Goal: Task Accomplishment & Management: Use online tool/utility

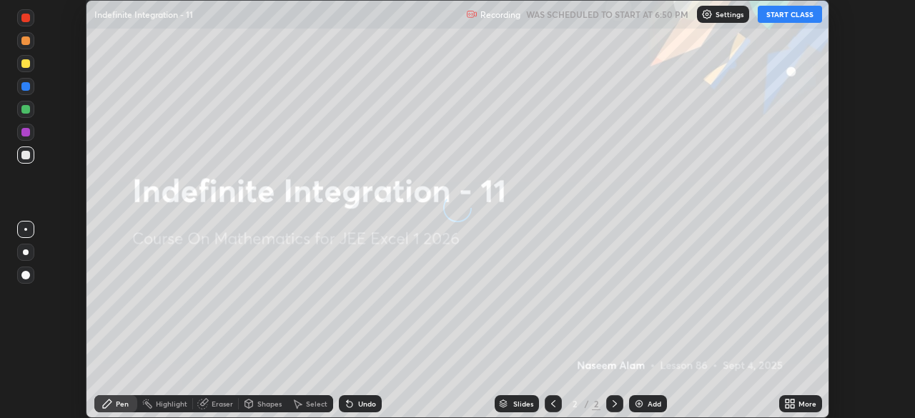
scroll to position [418, 915]
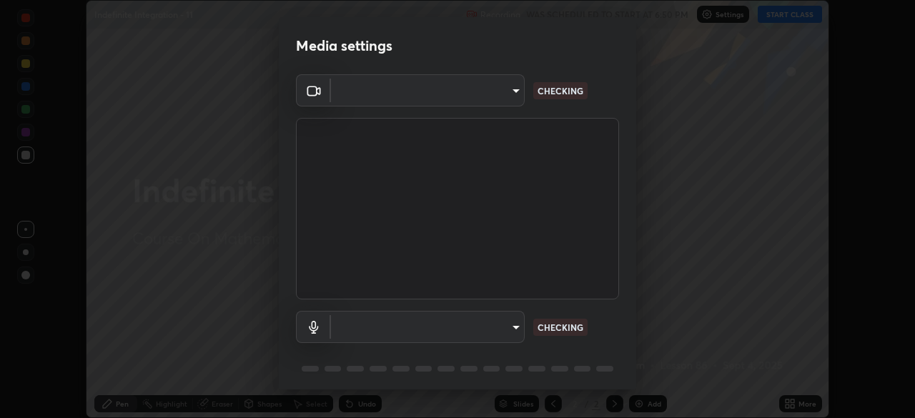
type input "5b0ce39d11be3a435715daab6ad7fa25508616855f5d18a60cdf0faa8df0ce2b"
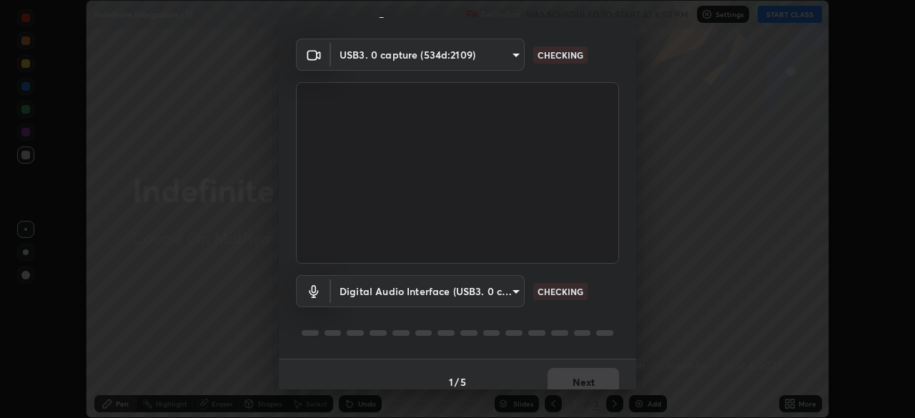
scroll to position [51, 0]
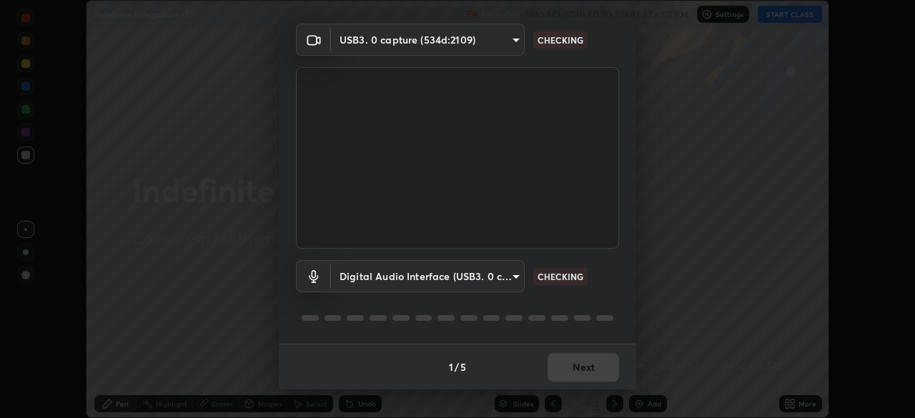
click at [508, 275] on body "Erase all Indefinite Integration - 11 Recording WAS SCHEDULED TO START AT 6:50 …" at bounding box center [457, 209] width 915 height 418
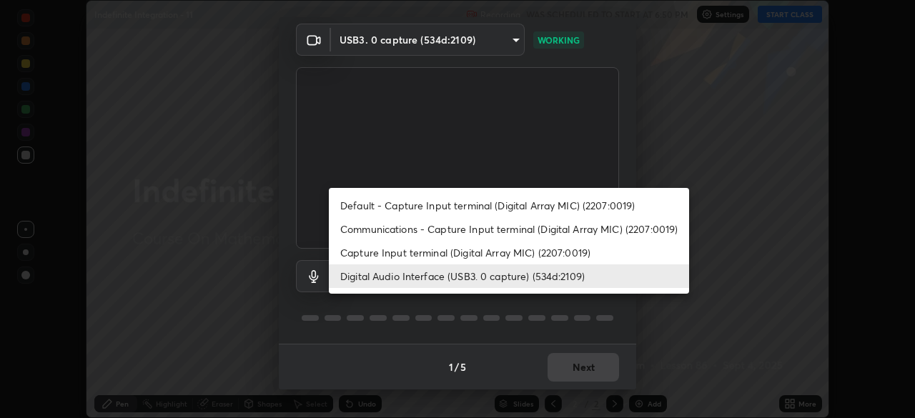
click at [519, 255] on li "Capture Input terminal (Digital Array MIC) (2207:0019)" at bounding box center [509, 253] width 360 height 24
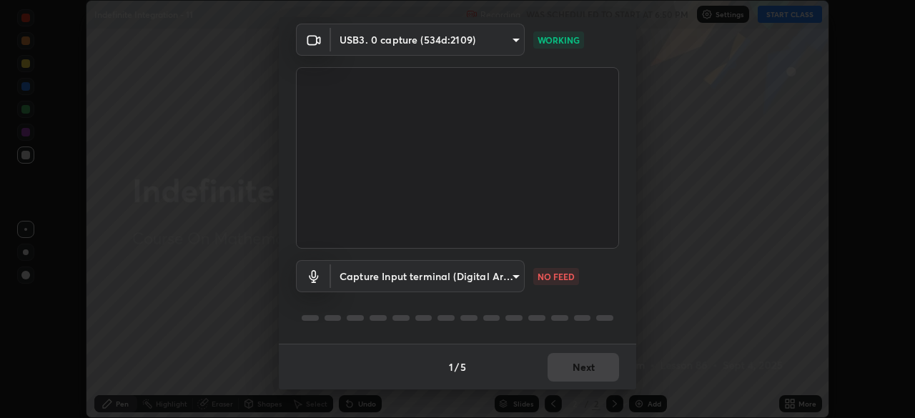
click at [508, 284] on body "Erase all Indefinite Integration - 11 Recording WAS SCHEDULED TO START AT 6:50 …" at bounding box center [457, 209] width 915 height 418
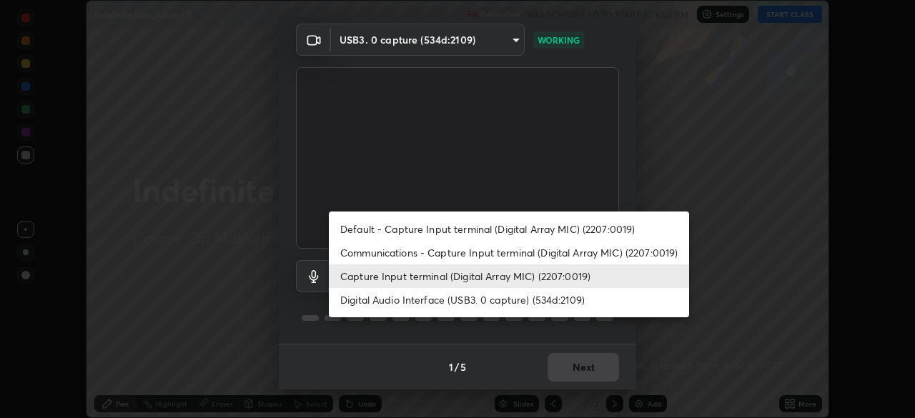
click at [500, 301] on li "Digital Audio Interface (USB3. 0 capture) (534d:2109)" at bounding box center [509, 300] width 360 height 24
type input "a1042adff76ea4b5505a52ff3a0232de4086f7e529f4609d60403d5288817579"
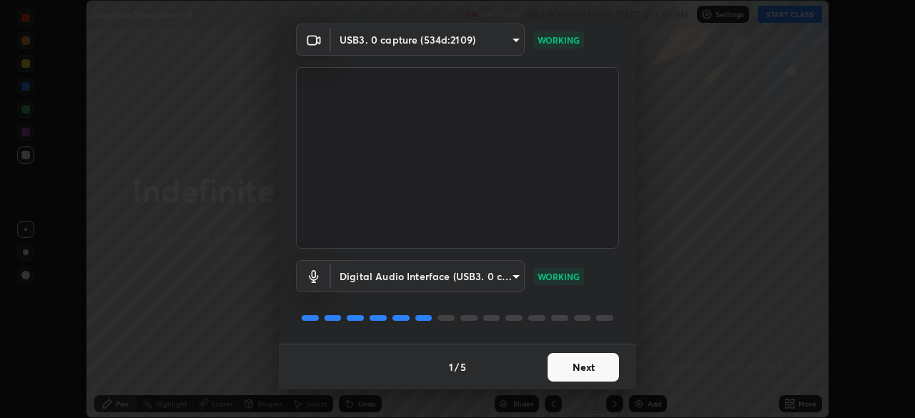
click at [592, 370] on button "Next" at bounding box center [584, 367] width 72 height 29
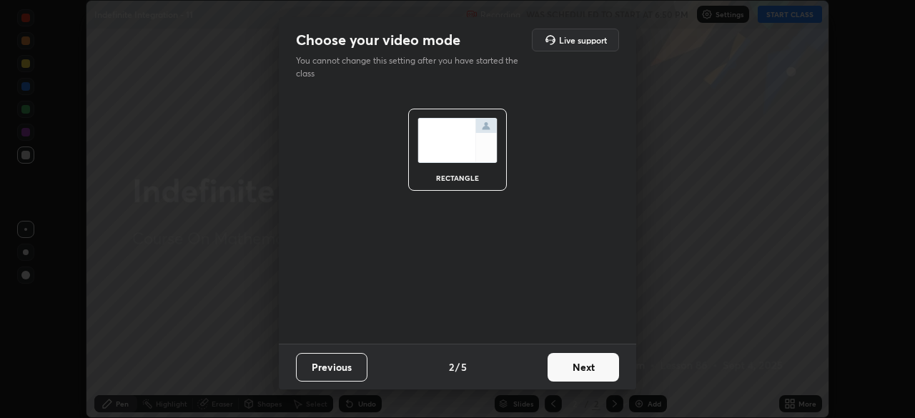
scroll to position [0, 0]
click at [595, 370] on button "Next" at bounding box center [584, 367] width 72 height 29
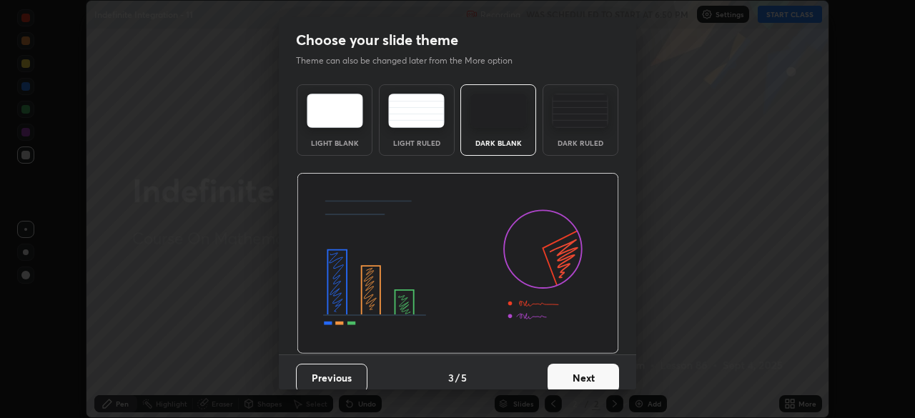
click at [600, 371] on button "Next" at bounding box center [584, 378] width 72 height 29
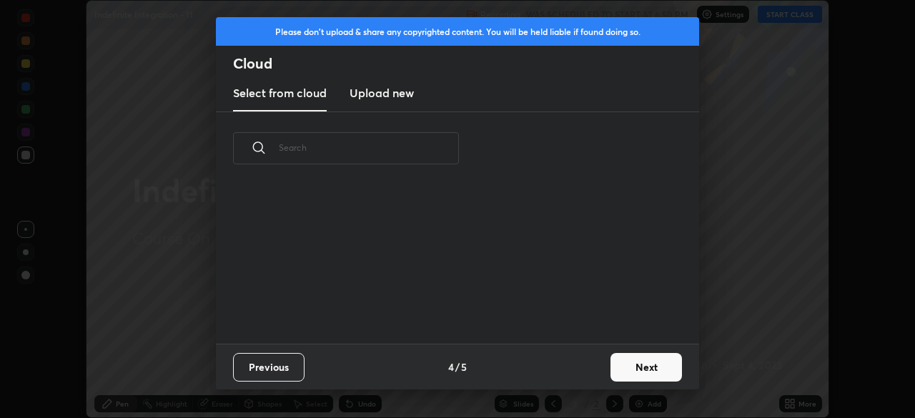
scroll to position [5, 8]
click at [636, 375] on button "Next" at bounding box center [647, 367] width 72 height 29
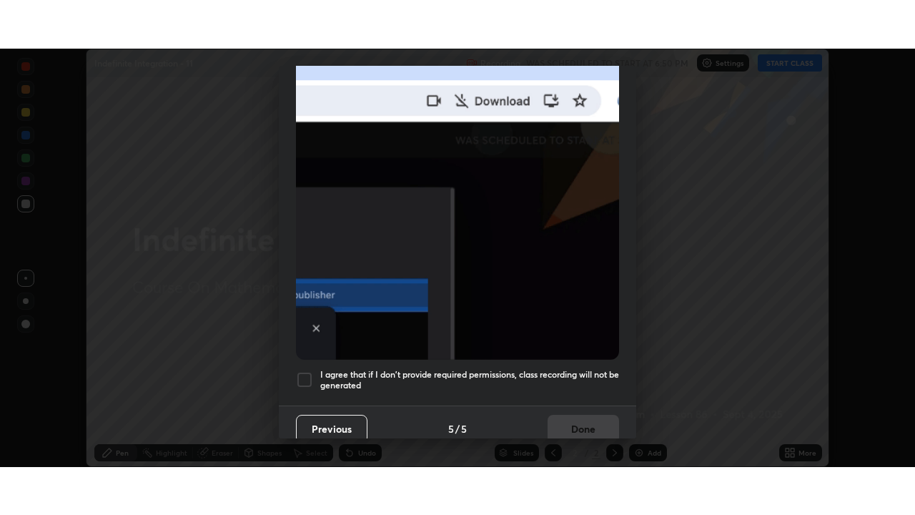
scroll to position [343, 0]
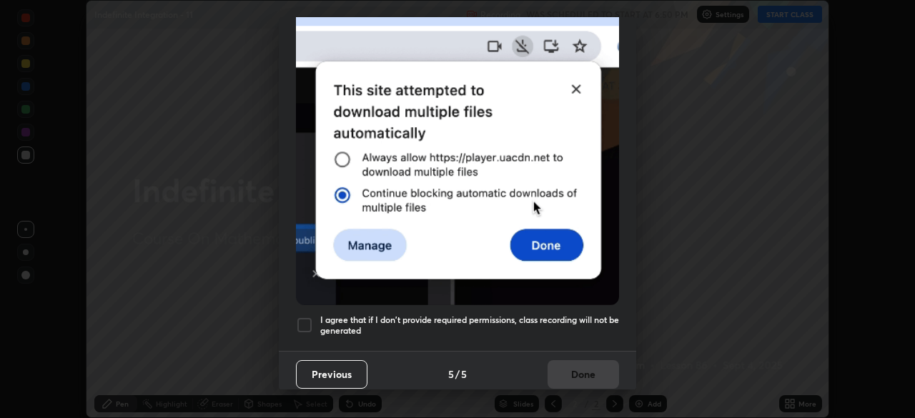
click at [576, 315] on h5 "I agree that if I don't provide required permissions, class recording will not …" at bounding box center [469, 326] width 299 height 22
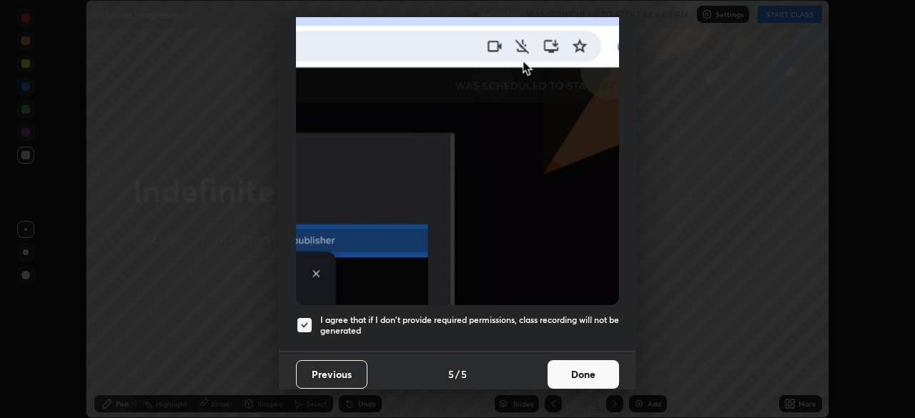
click at [584, 370] on button "Done" at bounding box center [584, 374] width 72 height 29
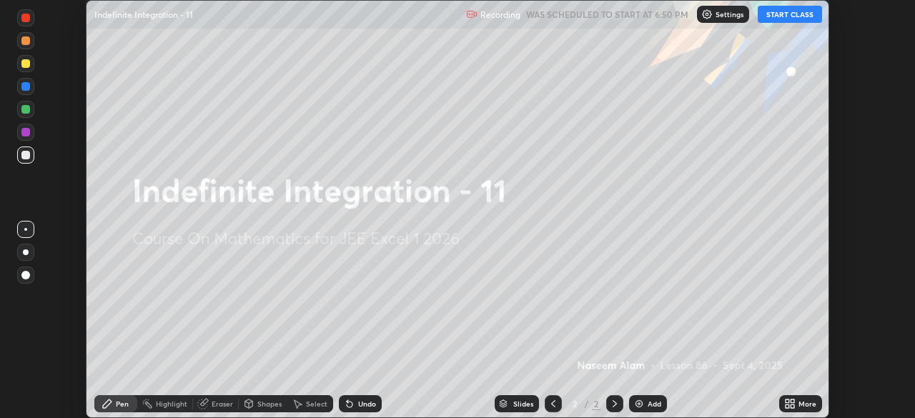
click at [792, 406] on icon at bounding box center [793, 407] width 4 height 4
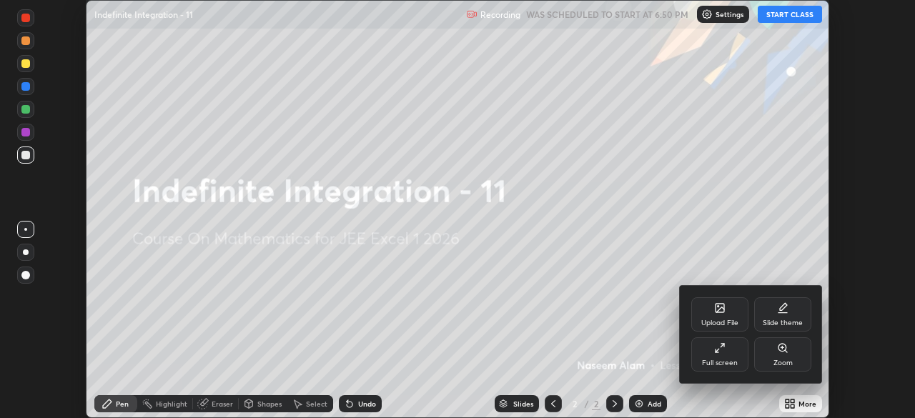
click at [734, 362] on div "Full screen" at bounding box center [720, 363] width 36 height 7
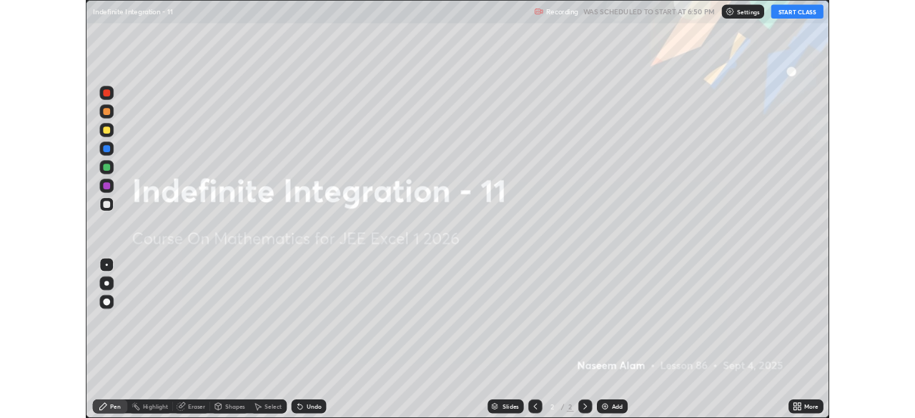
scroll to position [515, 915]
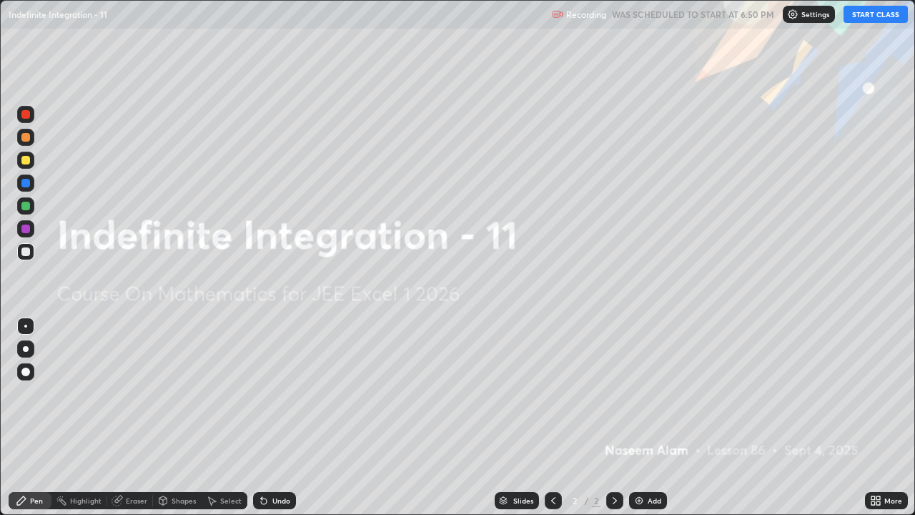
click at [867, 19] on button "START CLASS" at bounding box center [876, 14] width 64 height 17
click at [644, 418] on div "Add" at bounding box center [648, 500] width 38 height 17
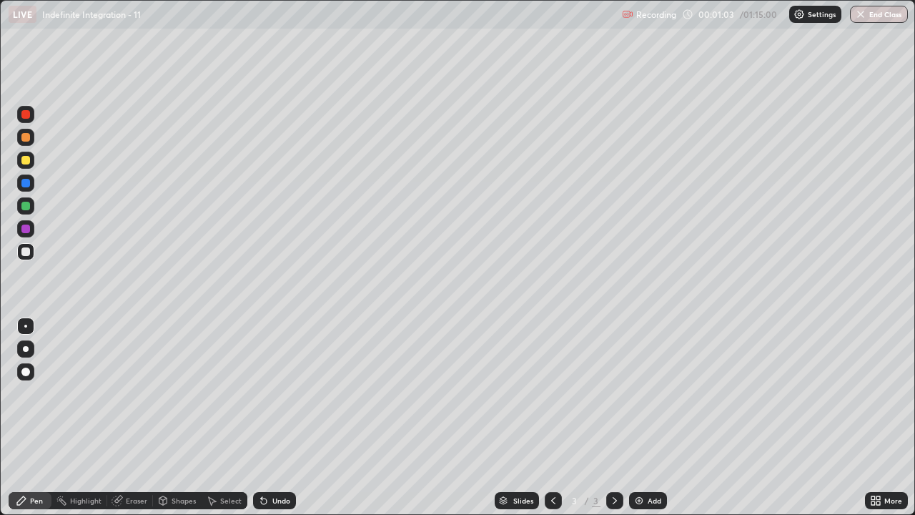
click at [281, 418] on div "Undo" at bounding box center [274, 500] width 43 height 17
click at [279, 418] on div "Undo" at bounding box center [281, 500] width 18 height 7
click at [273, 418] on div "Undo" at bounding box center [281, 500] width 18 height 7
click at [272, 418] on div "Undo" at bounding box center [281, 500] width 18 height 7
click at [277, 418] on div "Undo" at bounding box center [281, 500] width 18 height 7
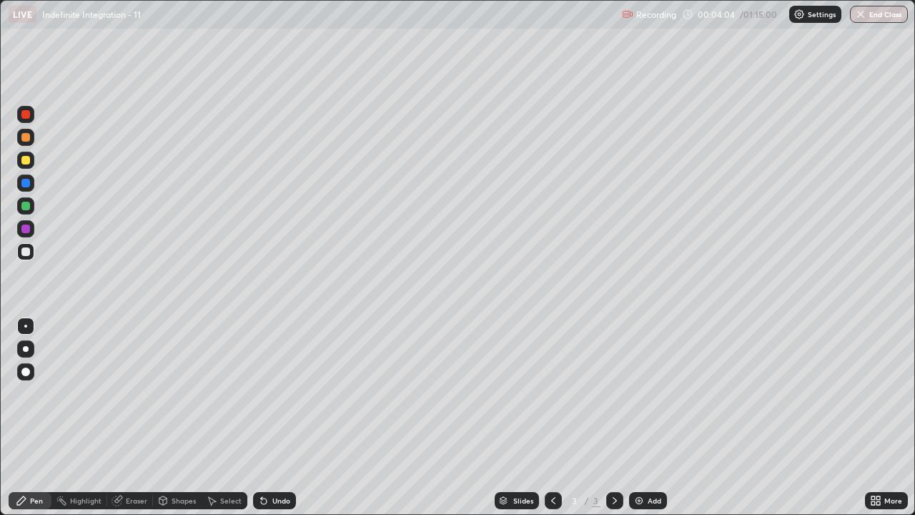
click at [275, 418] on div "Undo" at bounding box center [281, 500] width 18 height 7
click at [226, 418] on div "Select" at bounding box center [225, 500] width 46 height 17
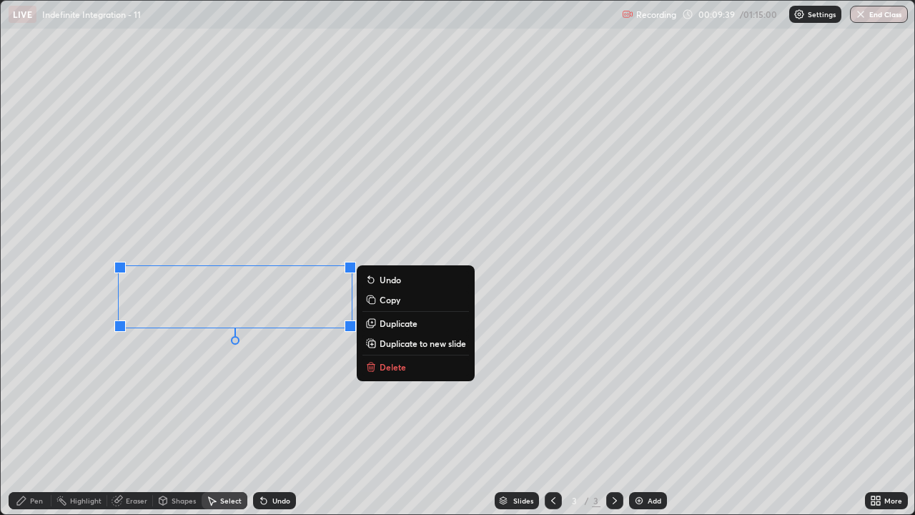
click at [390, 342] on p "Duplicate to new slide" at bounding box center [423, 343] width 87 height 11
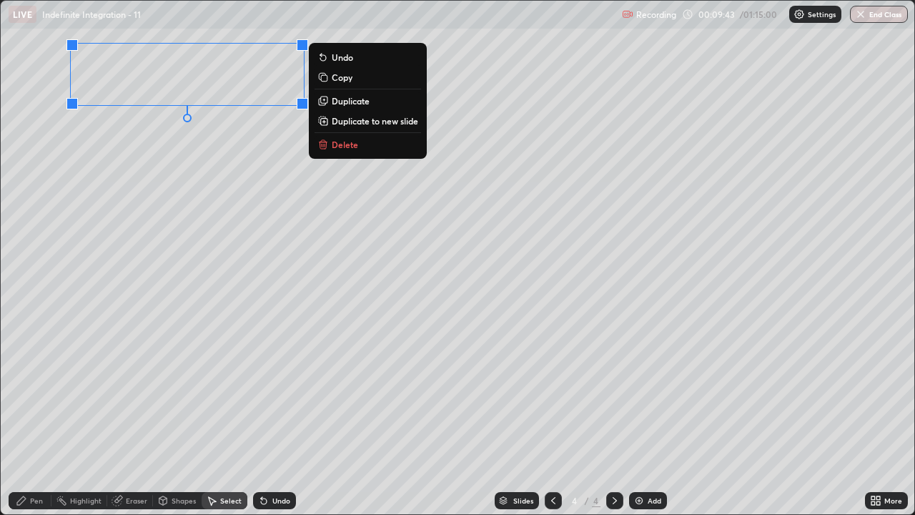
click at [95, 214] on div "0 ° Undo Copy Duplicate Duplicate to new slide Delete" at bounding box center [458, 257] width 914 height 513
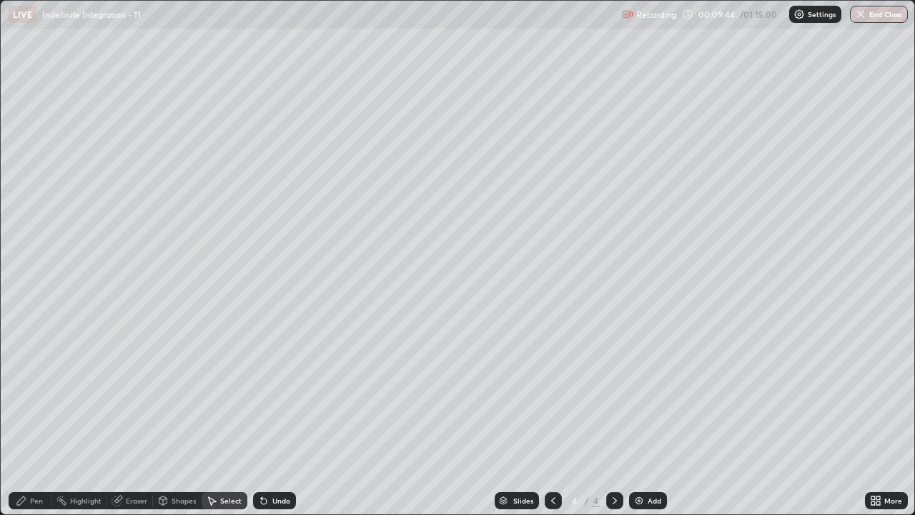
click at [32, 418] on div "Pen" at bounding box center [36, 500] width 13 height 7
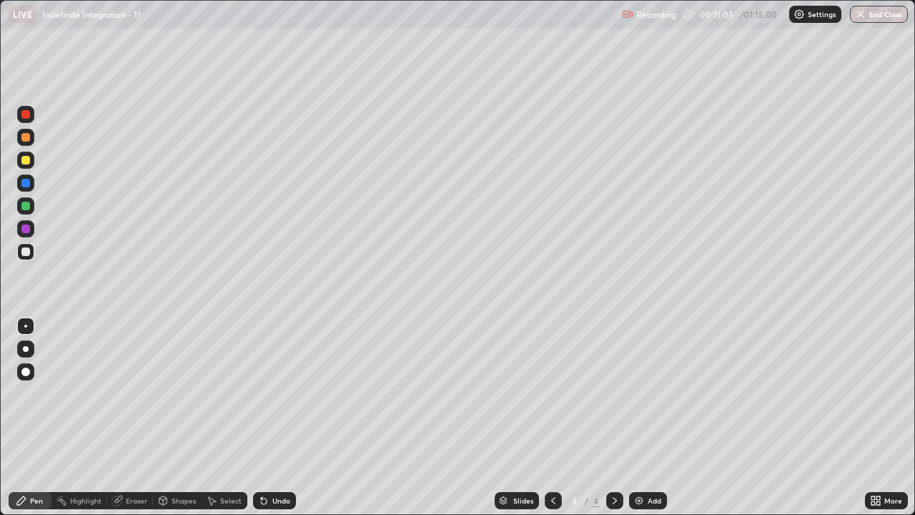
click at [267, 418] on icon at bounding box center [263, 500] width 11 height 11
click at [132, 418] on div "Eraser" at bounding box center [136, 500] width 21 height 7
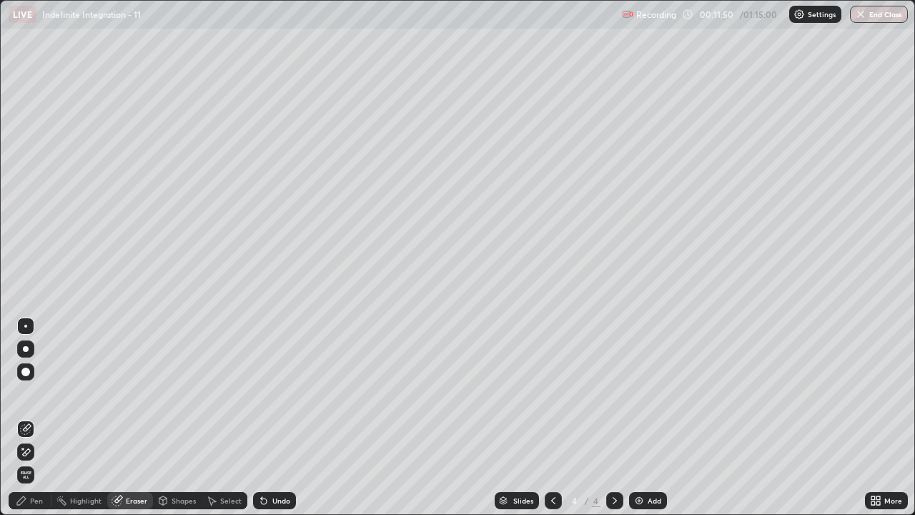
click at [35, 418] on div "Pen" at bounding box center [36, 500] width 13 height 7
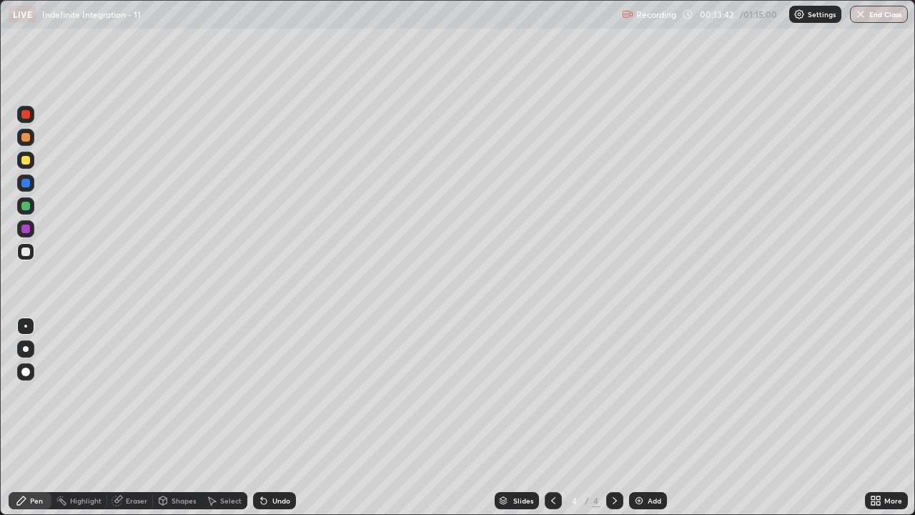
click at [641, 418] on img at bounding box center [639, 500] width 11 height 11
click at [123, 418] on div "Eraser" at bounding box center [130, 500] width 46 height 17
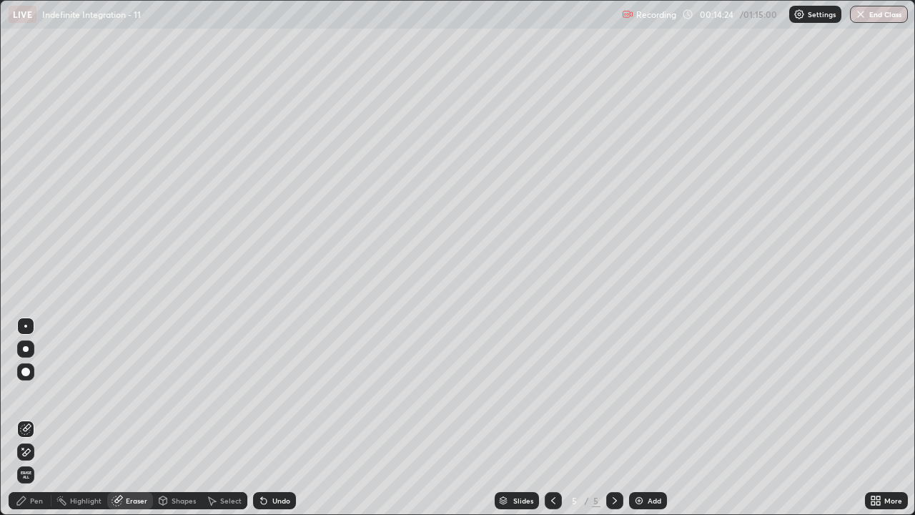
click at [34, 418] on div "Pen" at bounding box center [36, 500] width 13 height 7
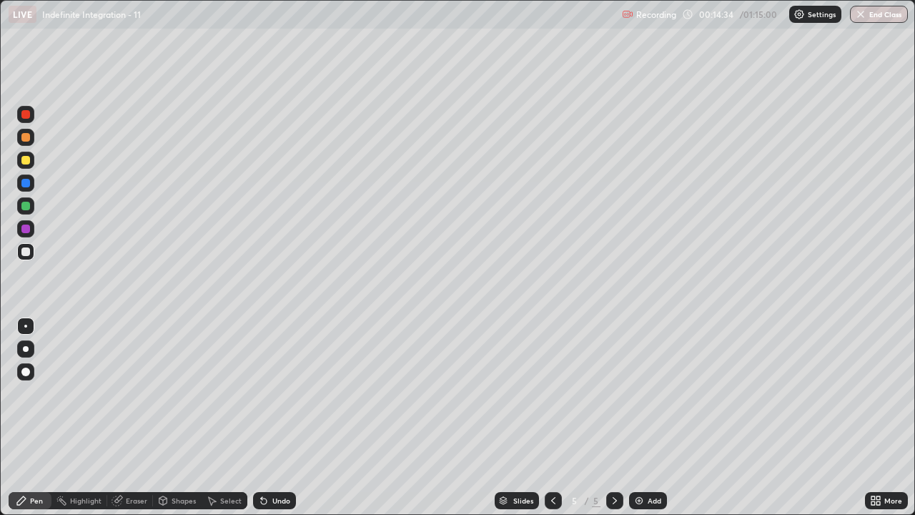
click at [273, 418] on div "Undo" at bounding box center [281, 500] width 18 height 7
click at [270, 418] on div "Undo" at bounding box center [274, 500] width 43 height 17
click at [277, 418] on div "Undo" at bounding box center [281, 500] width 18 height 7
click at [280, 418] on div "Undo" at bounding box center [281, 500] width 18 height 7
click at [278, 418] on div "Undo" at bounding box center [281, 500] width 18 height 7
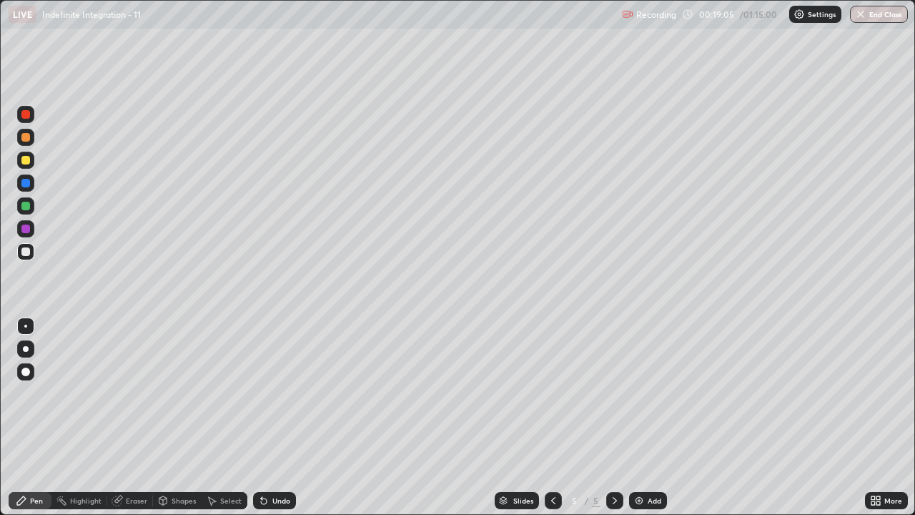
click at [277, 418] on div "Undo" at bounding box center [281, 500] width 18 height 7
click at [281, 418] on div "Undo" at bounding box center [281, 500] width 18 height 7
click at [639, 418] on img at bounding box center [639, 500] width 11 height 11
click at [281, 418] on div "Undo" at bounding box center [281, 500] width 18 height 7
click at [285, 418] on div "Undo" at bounding box center [281, 500] width 18 height 7
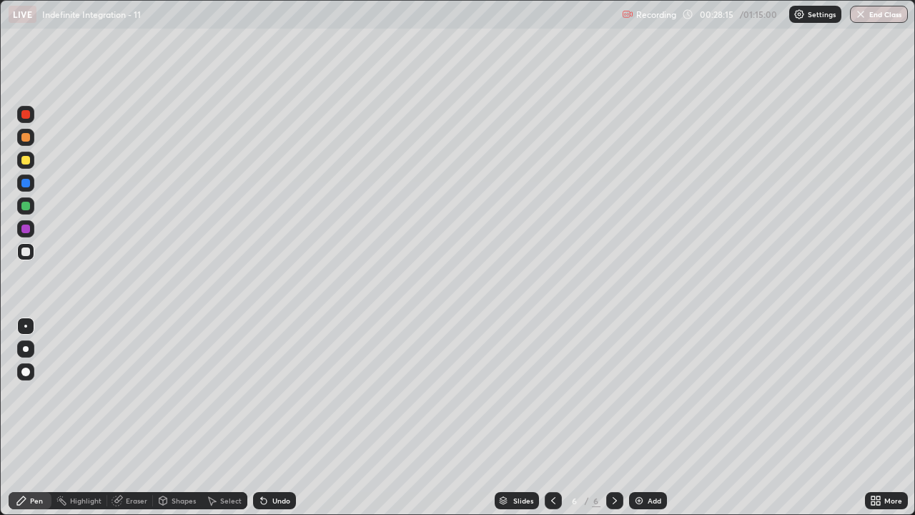
click at [232, 418] on div "Select" at bounding box center [230, 500] width 21 height 7
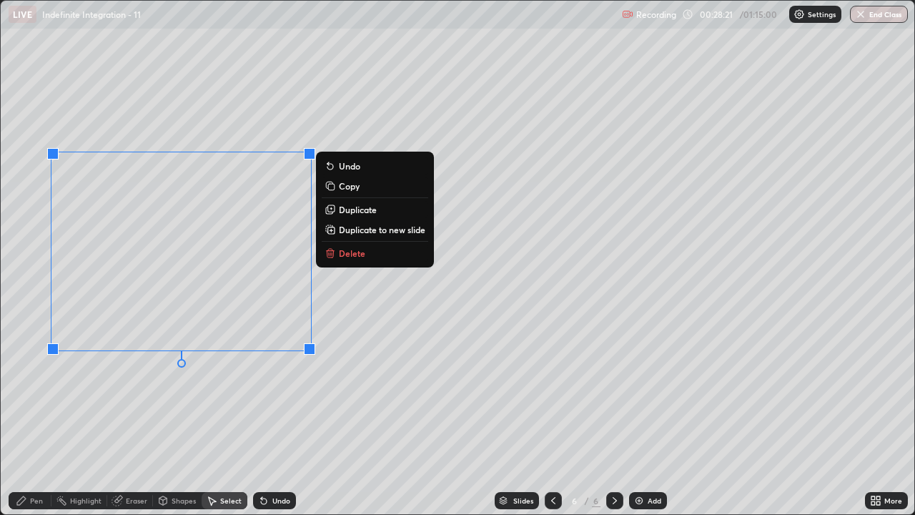
click at [33, 418] on div "Pen" at bounding box center [36, 500] width 13 height 7
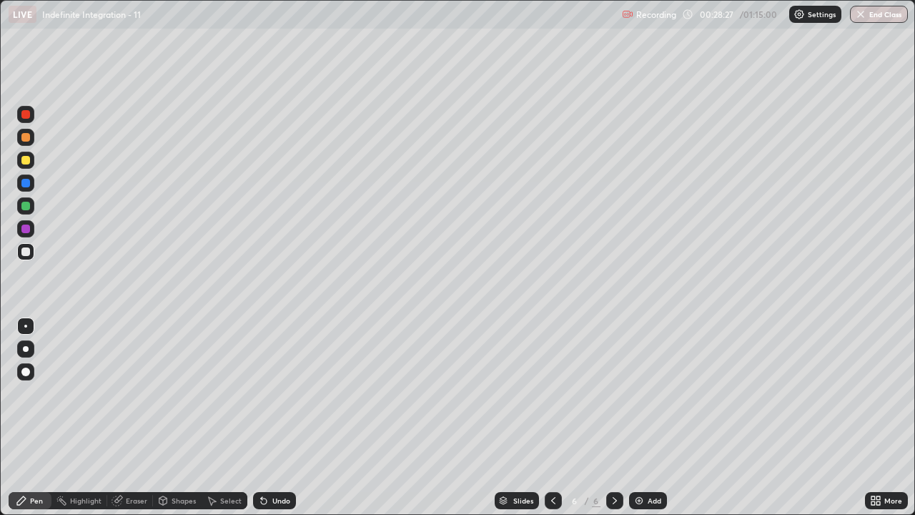
click at [20, 418] on icon at bounding box center [21, 500] width 9 height 9
click at [277, 418] on div "Undo" at bounding box center [281, 500] width 18 height 7
click at [278, 418] on div "Undo" at bounding box center [281, 500] width 18 height 7
click at [229, 418] on div "Select" at bounding box center [230, 500] width 21 height 7
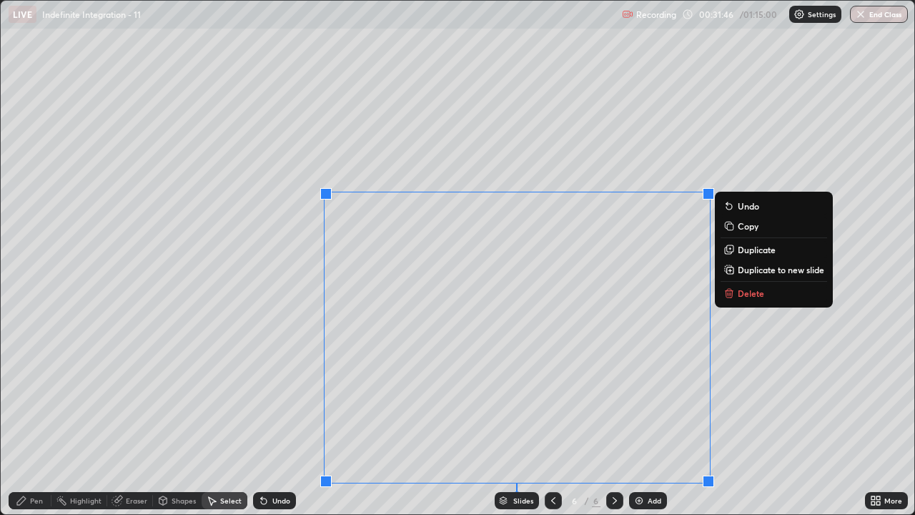
click at [757, 271] on p "Duplicate to new slide" at bounding box center [781, 269] width 87 height 11
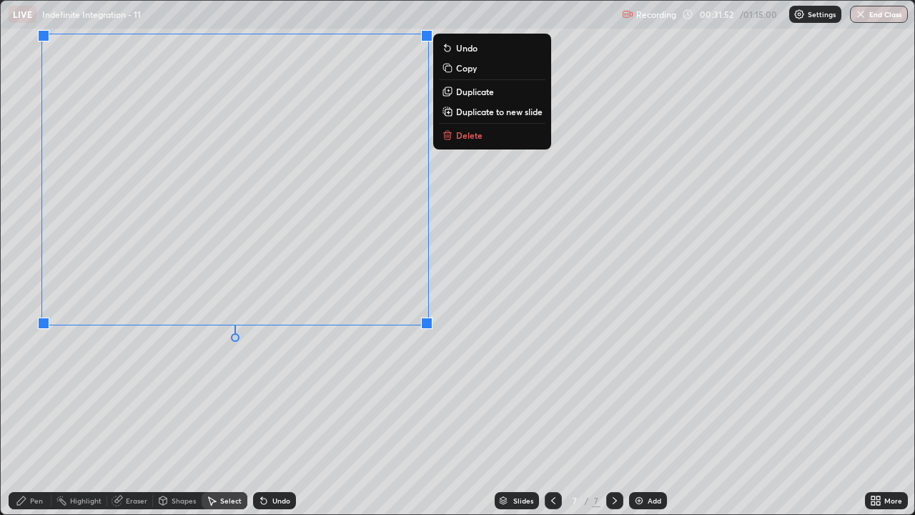
click at [34, 418] on div "Pen" at bounding box center [36, 500] width 13 height 7
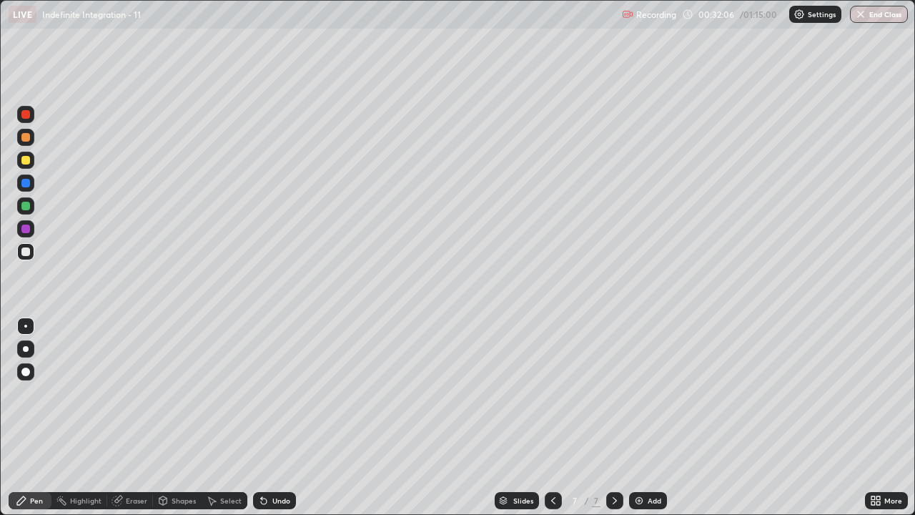
click at [279, 418] on div "Undo" at bounding box center [281, 500] width 18 height 7
click at [553, 418] on icon at bounding box center [553, 500] width 11 height 11
click at [612, 418] on icon at bounding box center [614, 500] width 11 height 11
click at [551, 418] on icon at bounding box center [553, 500] width 11 height 11
click at [226, 418] on div "Select" at bounding box center [230, 500] width 21 height 7
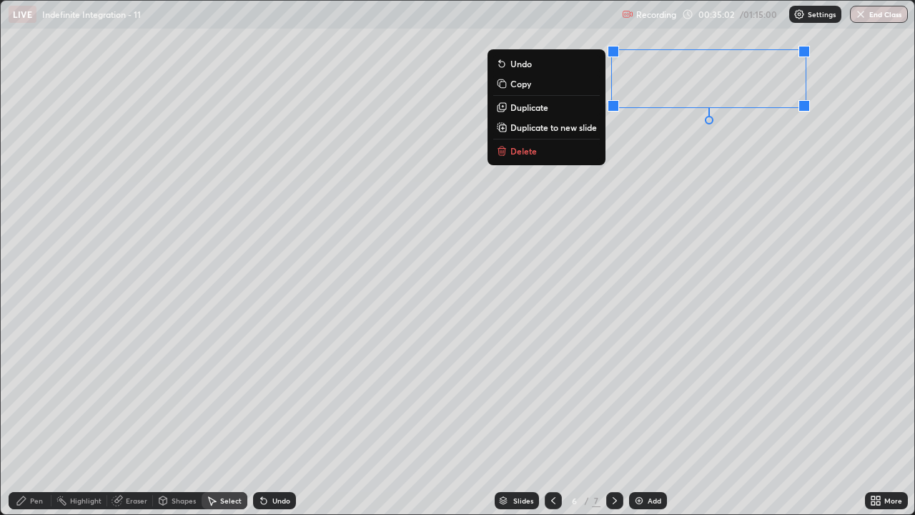
click at [518, 84] on p "Copy" at bounding box center [521, 83] width 21 height 11
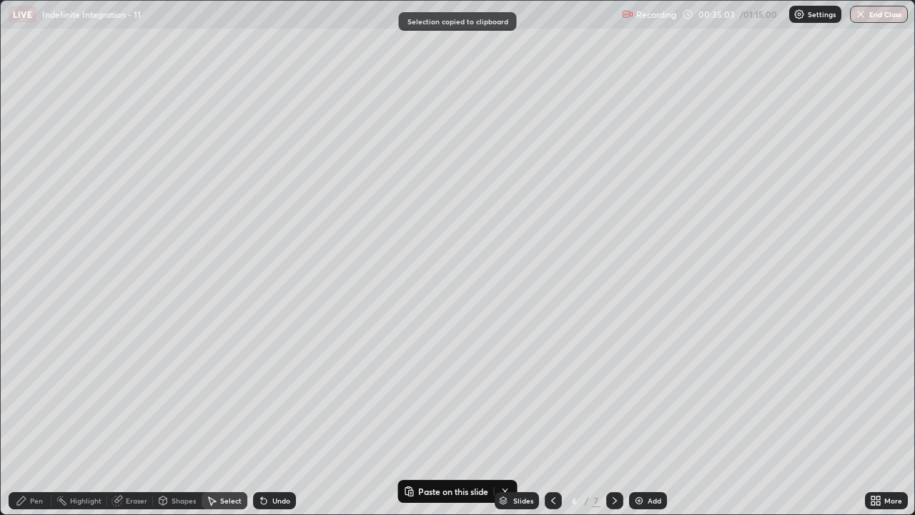
click at [614, 418] on icon at bounding box center [615, 500] width 4 height 7
click at [644, 418] on div "Add" at bounding box center [648, 500] width 38 height 17
click at [428, 418] on div "Slides 8 / 8 Add" at bounding box center [580, 500] width 569 height 29
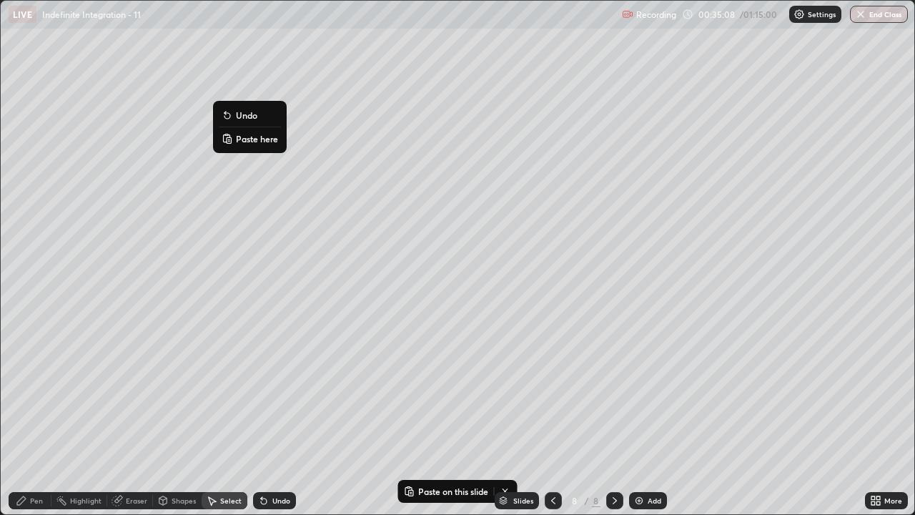
click at [253, 140] on p "Paste here" at bounding box center [257, 138] width 42 height 11
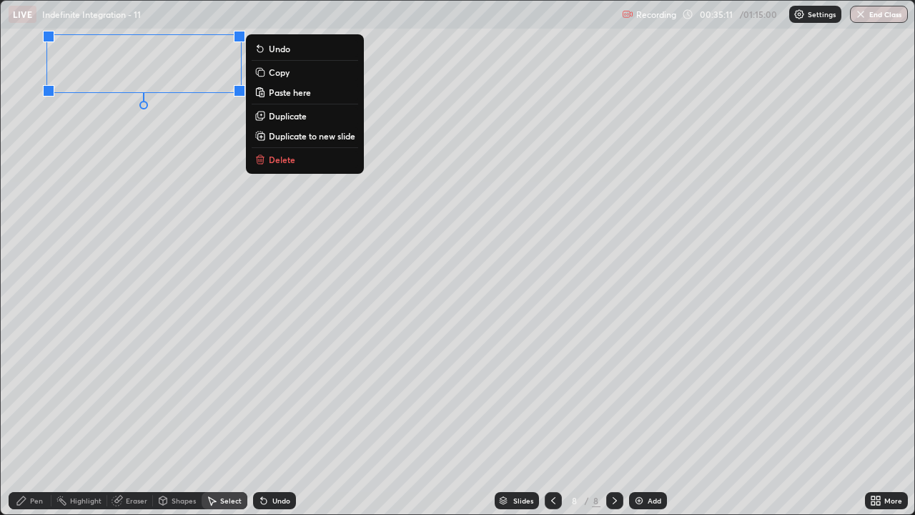
click at [125, 152] on div "0 ° Undo Copy Paste here Duplicate Duplicate to new slide Delete" at bounding box center [458, 257] width 914 height 513
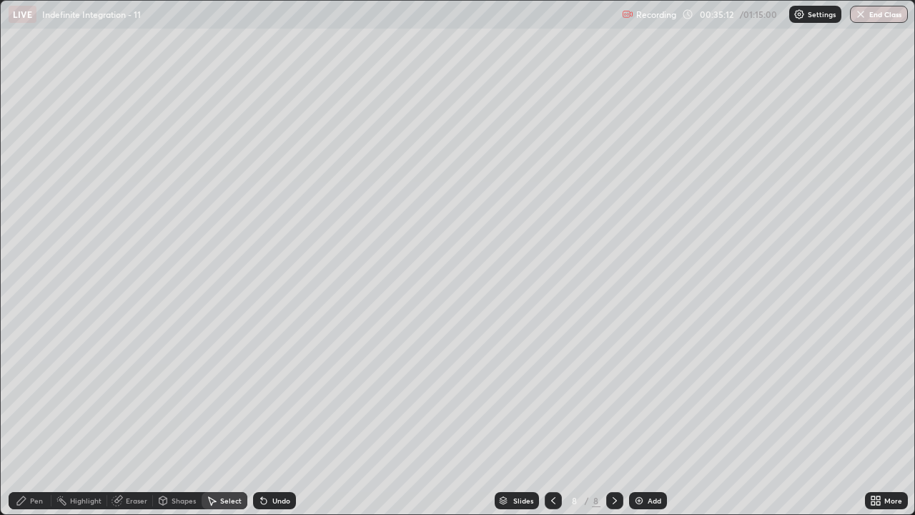
click at [31, 418] on div "Pen" at bounding box center [30, 500] width 43 height 17
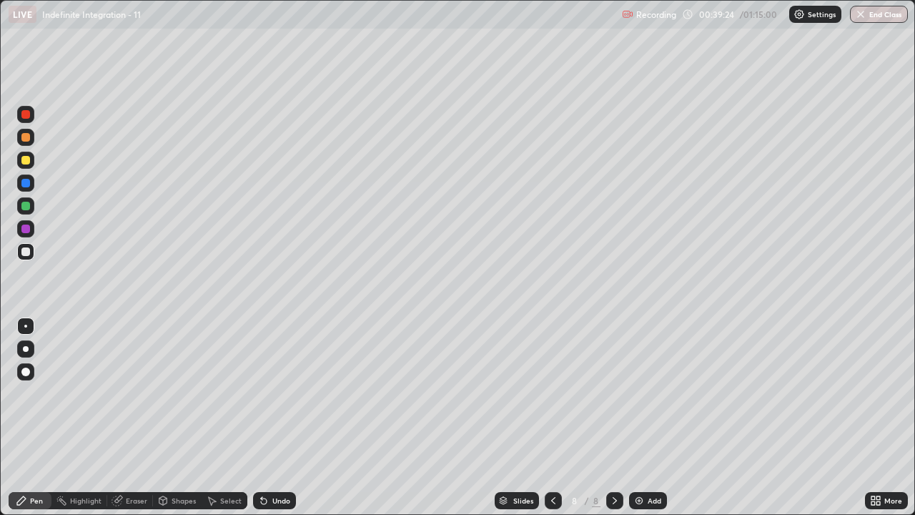
click at [552, 418] on icon at bounding box center [553, 500] width 11 height 11
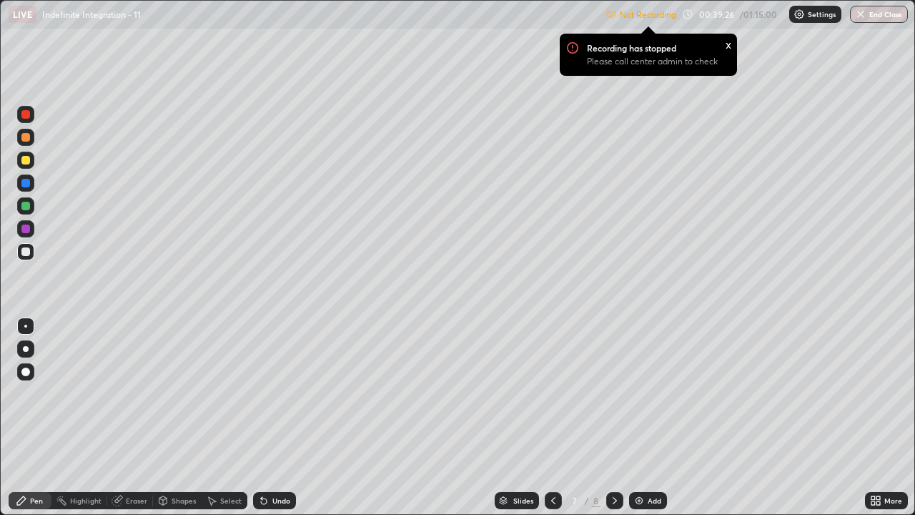
click at [614, 418] on icon at bounding box center [614, 500] width 11 height 11
click at [877, 418] on icon at bounding box center [879, 498] width 4 height 4
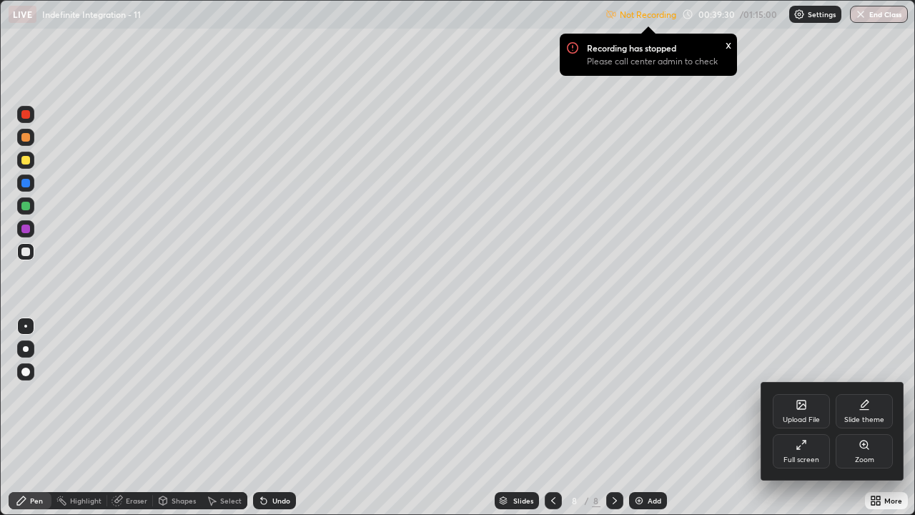
click at [806, 418] on div "Full screen" at bounding box center [802, 459] width 36 height 7
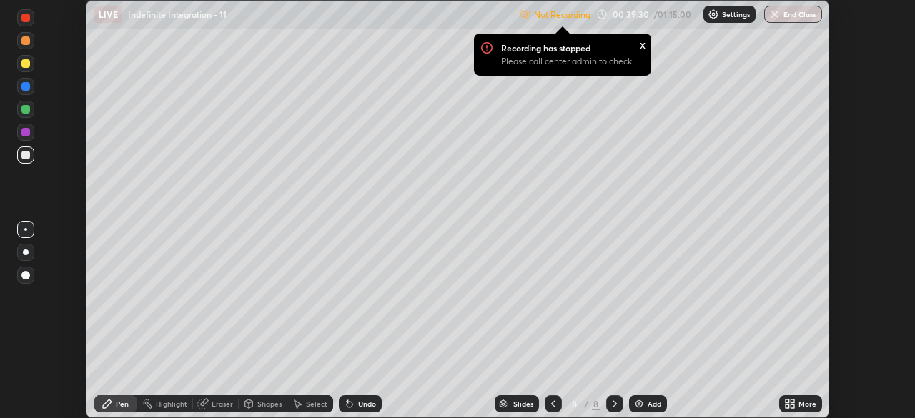
scroll to position [71095, 70598]
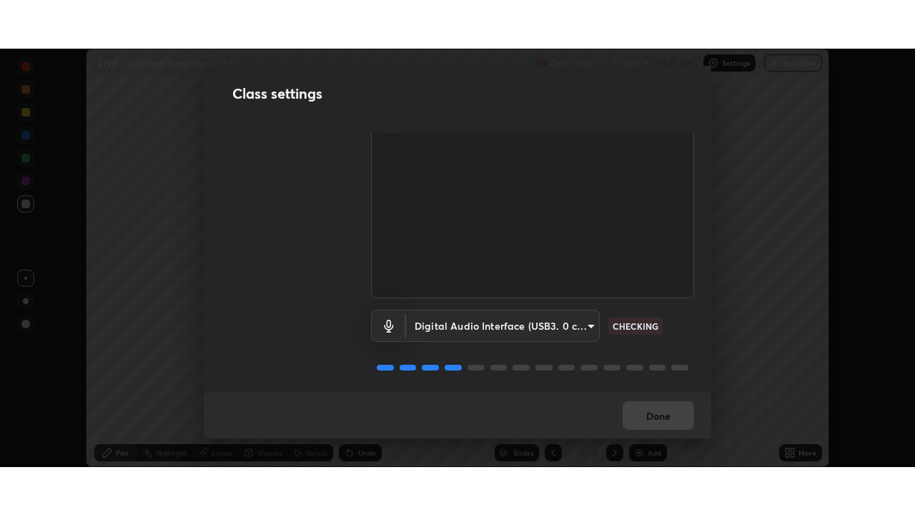
scroll to position [65, 0]
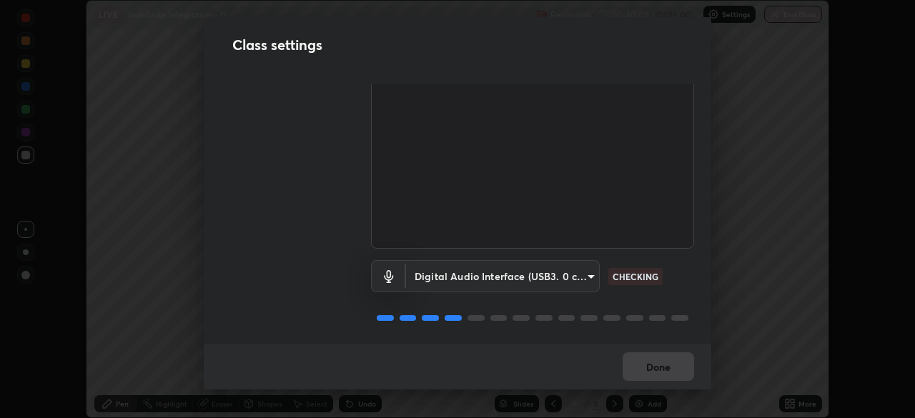
click at [584, 272] on body "Erase all LIVE Indefinite Integration - 11 Recording 00:40:09 / 01:15:00 Settin…" at bounding box center [457, 209] width 915 height 418
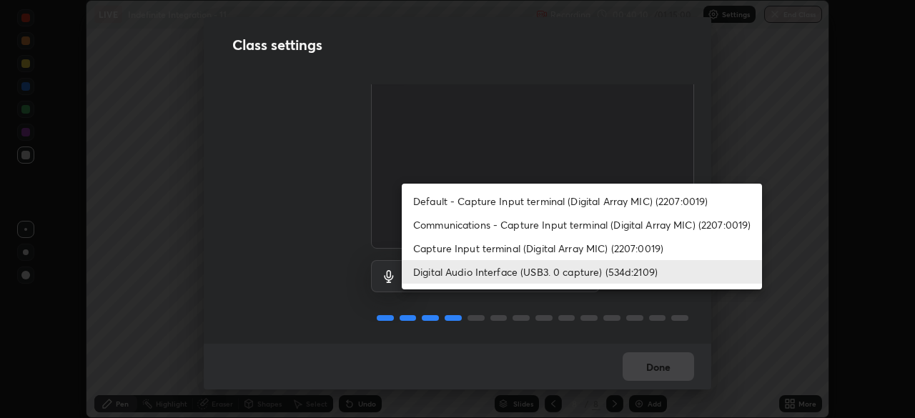
click at [573, 245] on li "Capture Input terminal (Digital Array MIC) (2207:0019)" at bounding box center [582, 249] width 360 height 24
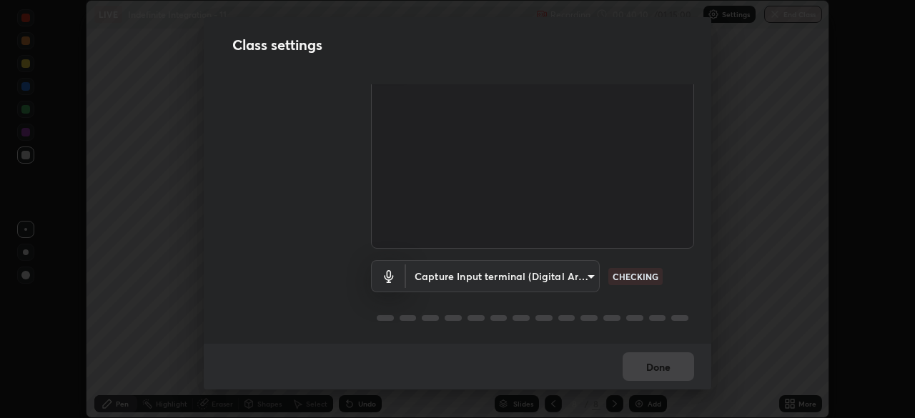
click at [566, 277] on body "Erase all LIVE Indefinite Integration - 11 Recording 00:40:10 / 01:15:00 Settin…" at bounding box center [457, 209] width 915 height 418
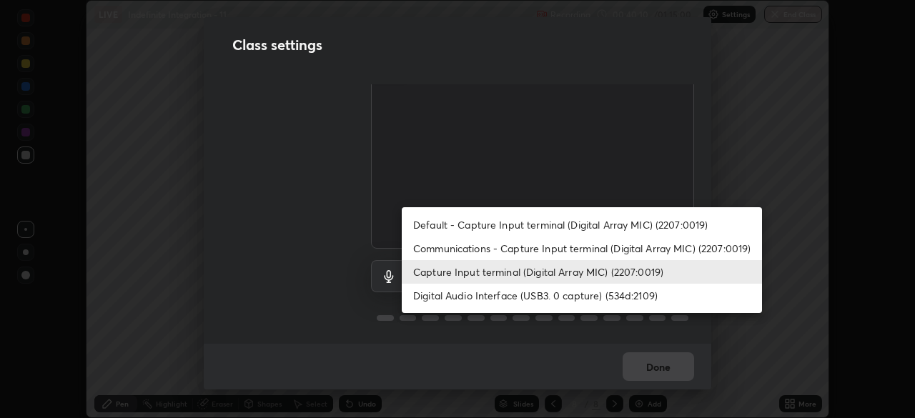
click at [558, 297] on li "Digital Audio Interface (USB3. 0 capture) (534d:2109)" at bounding box center [582, 296] width 360 height 24
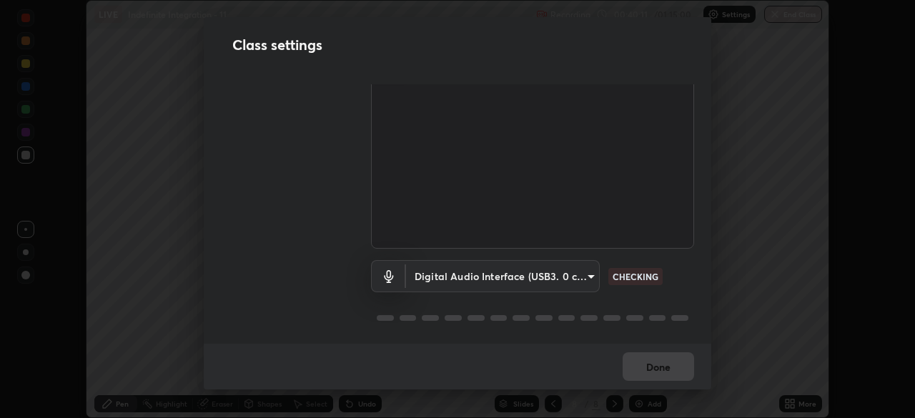
type input "a1042adff76ea4b5505a52ff3a0232de4086f7e529f4609d60403d5288817579"
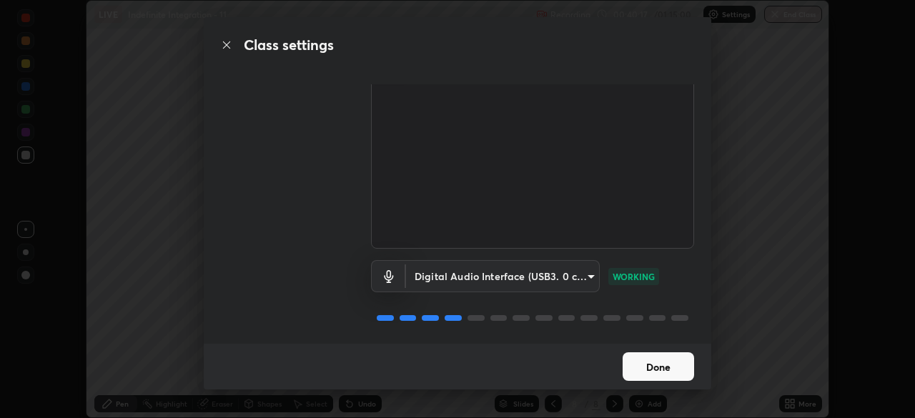
click at [676, 368] on button "Done" at bounding box center [659, 367] width 72 height 29
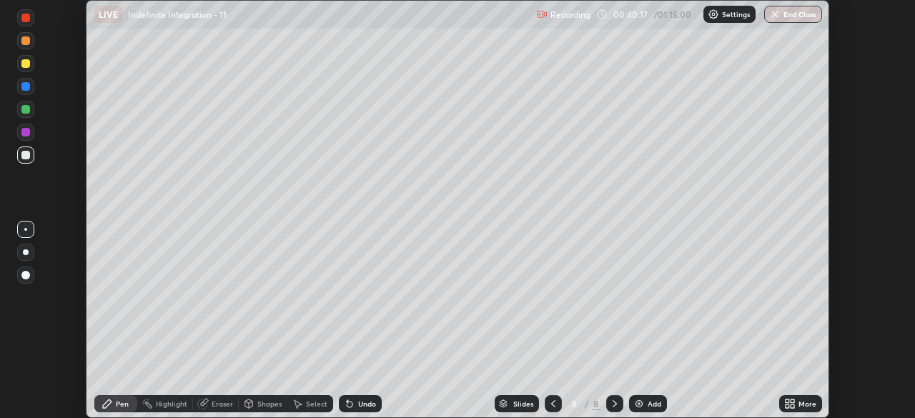
click at [790, 400] on icon at bounding box center [790, 403] width 11 height 11
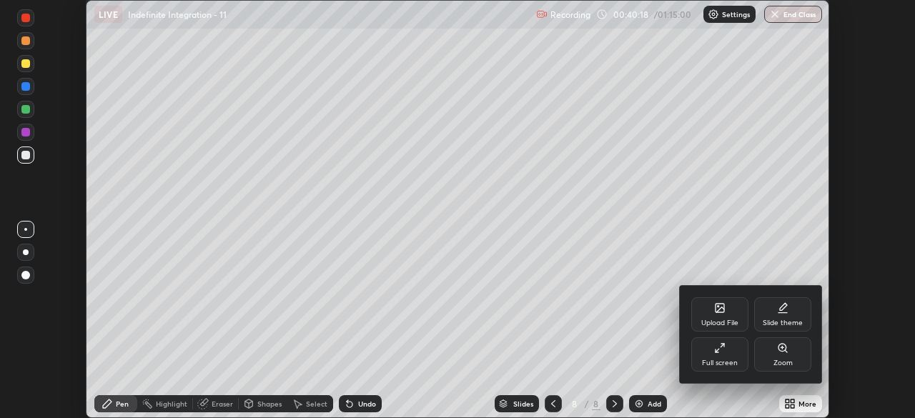
click at [732, 357] on div "Full screen" at bounding box center [720, 355] width 57 height 34
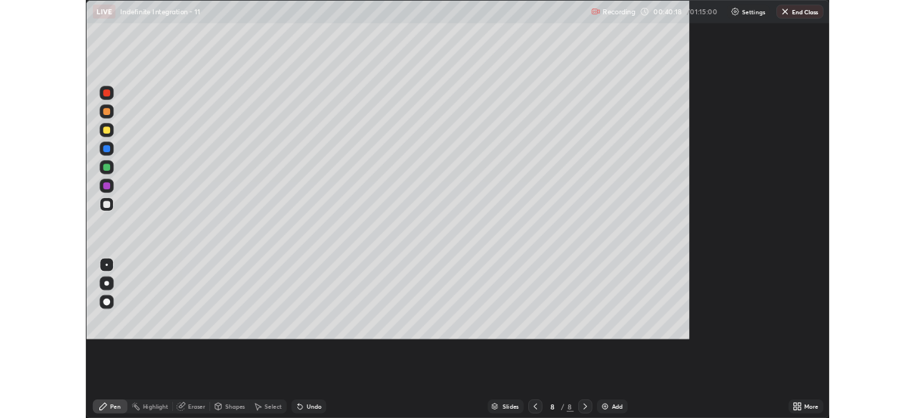
scroll to position [515, 915]
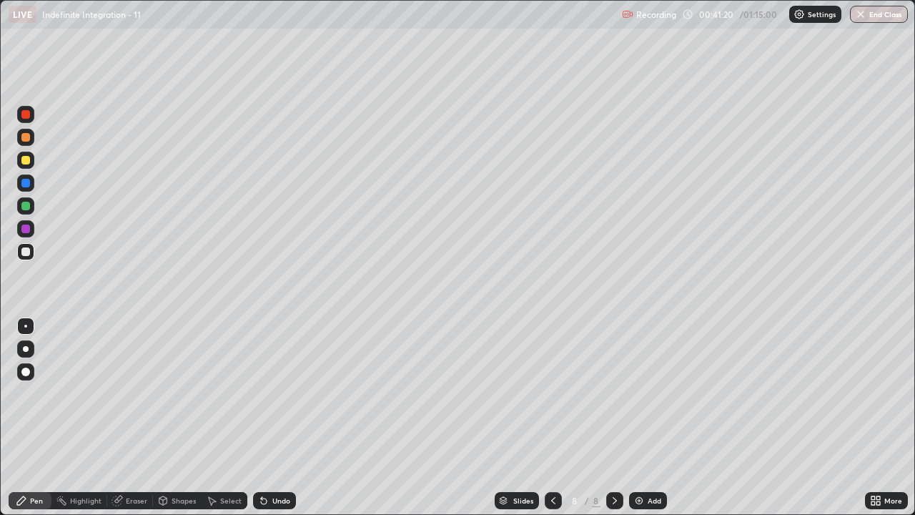
click at [270, 418] on div "Undo" at bounding box center [274, 500] width 43 height 17
click at [269, 418] on div "Undo" at bounding box center [274, 500] width 43 height 17
click at [270, 418] on div "Undo" at bounding box center [274, 500] width 43 height 17
click at [127, 418] on div "Eraser" at bounding box center [136, 500] width 21 height 7
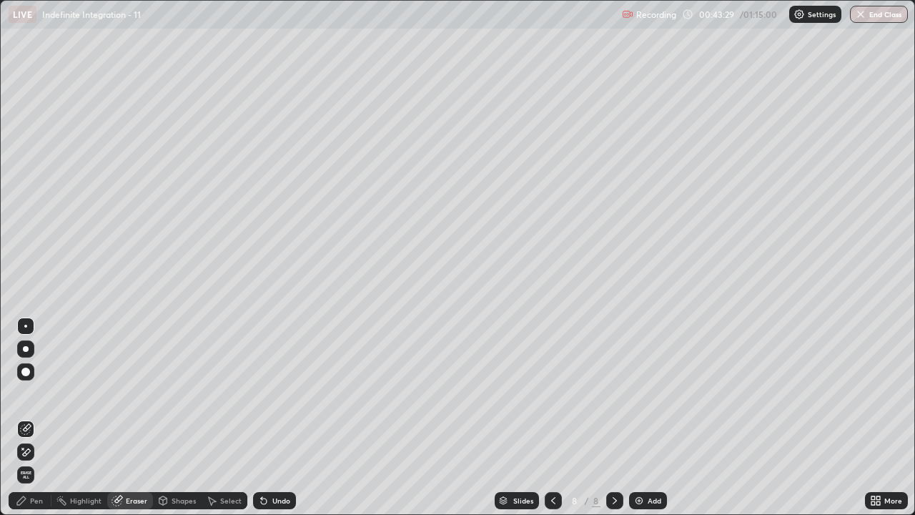
click at [34, 418] on div "Pen" at bounding box center [36, 500] width 13 height 7
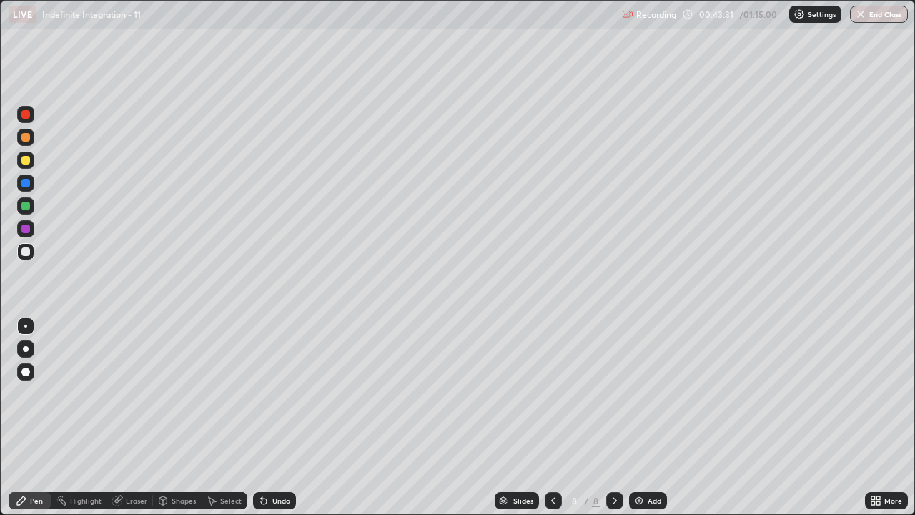
click at [127, 418] on div "Eraser" at bounding box center [136, 500] width 21 height 7
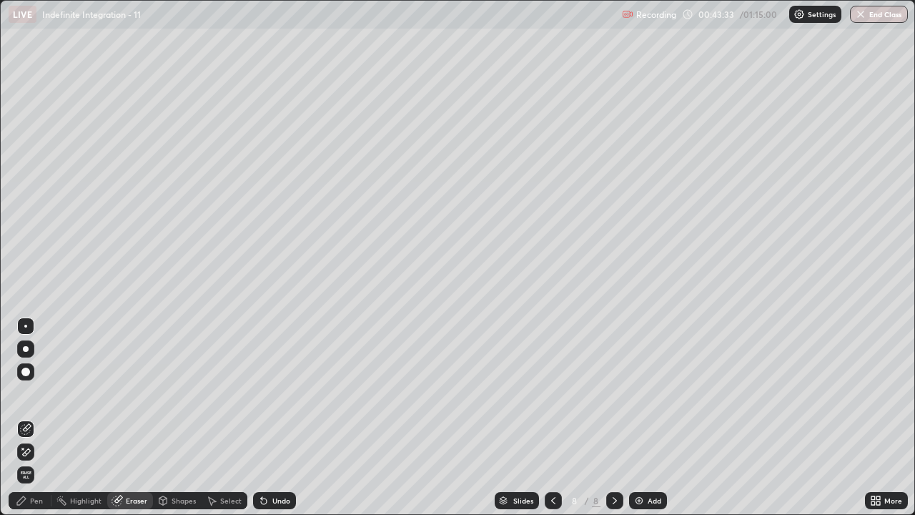
click at [25, 418] on icon at bounding box center [21, 500] width 11 height 11
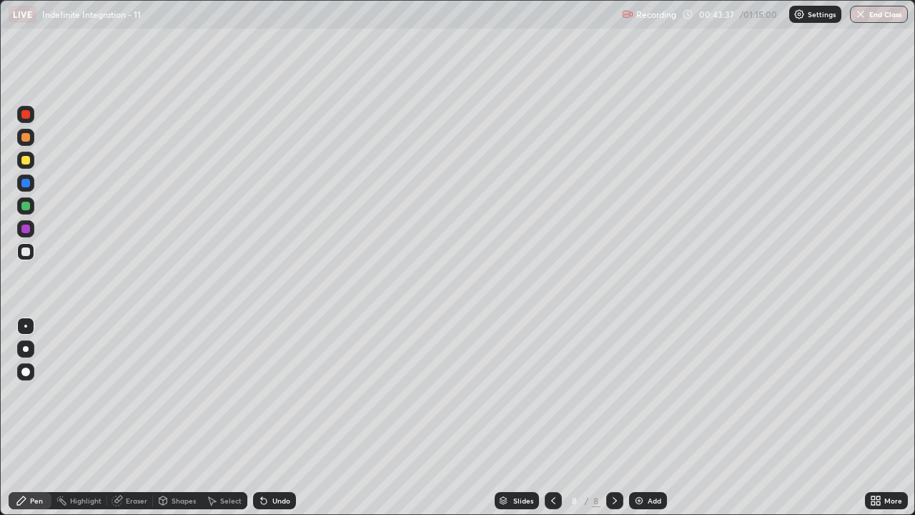
click at [130, 418] on div "Eraser" at bounding box center [136, 500] width 21 height 7
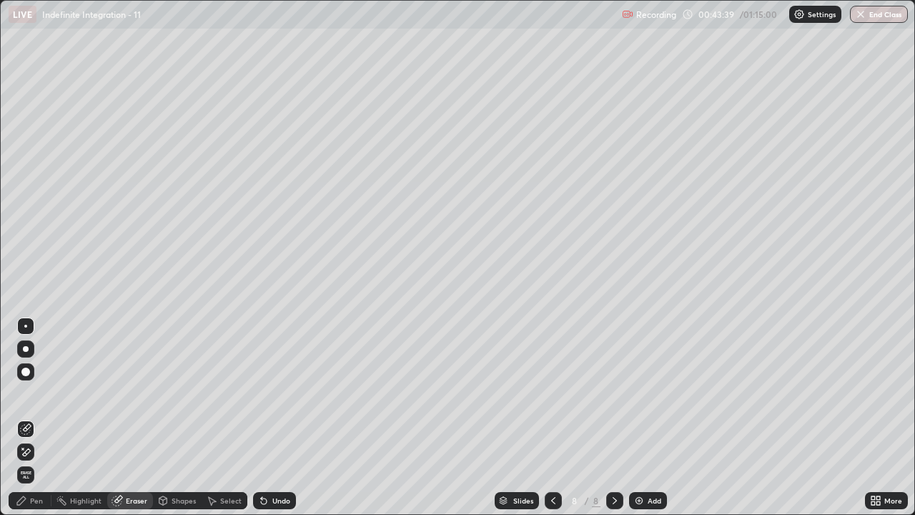
click at [31, 418] on div "Pen" at bounding box center [36, 500] width 13 height 7
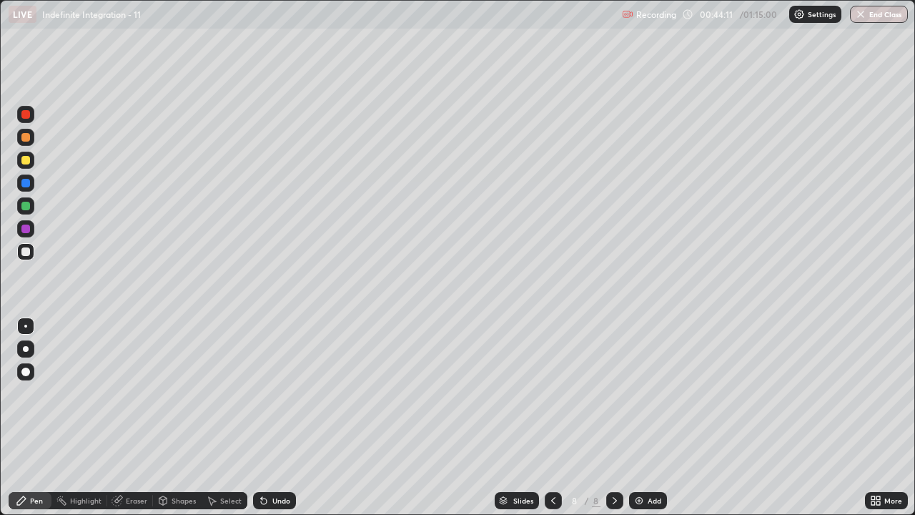
click at [278, 418] on div "Undo" at bounding box center [274, 500] width 43 height 17
click at [277, 418] on div "Undo" at bounding box center [274, 500] width 43 height 17
click at [552, 418] on icon at bounding box center [553, 500] width 11 height 11
click at [614, 418] on icon at bounding box center [614, 500] width 11 height 11
click at [641, 418] on div "Add" at bounding box center [648, 500] width 38 height 17
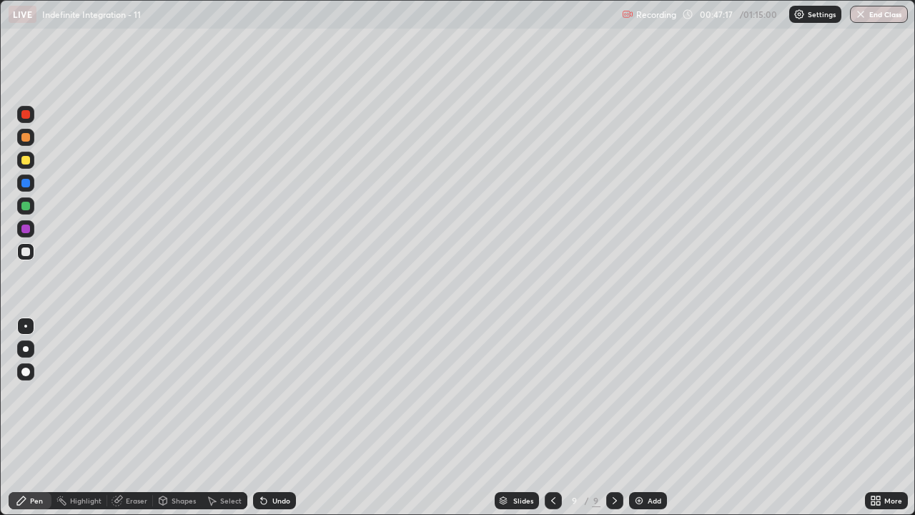
click at [553, 418] on icon at bounding box center [553, 500] width 11 height 11
click at [614, 418] on icon at bounding box center [614, 500] width 11 height 11
click at [275, 418] on div "Undo" at bounding box center [281, 500] width 18 height 7
click at [272, 418] on div "Undo" at bounding box center [281, 500] width 18 height 7
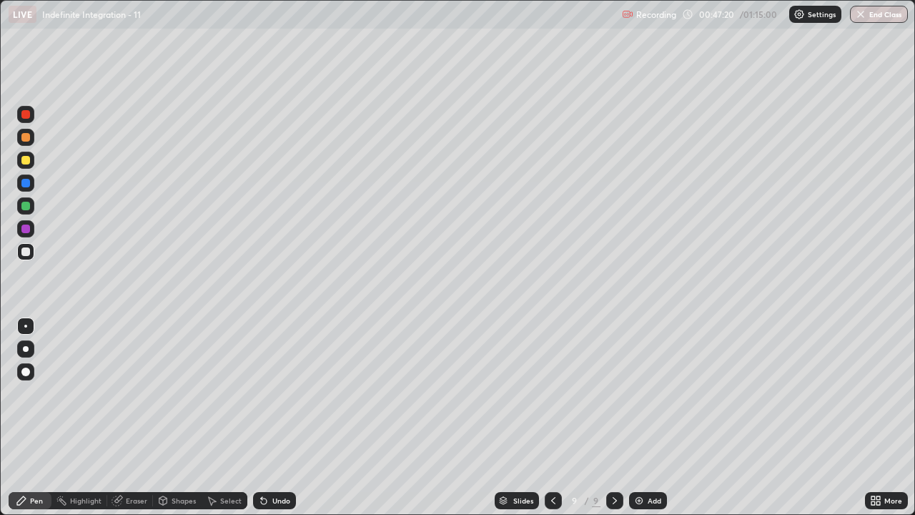
click at [272, 418] on div "Undo" at bounding box center [281, 500] width 18 height 7
click at [273, 418] on div "Undo" at bounding box center [274, 500] width 43 height 17
click at [124, 418] on div "Eraser" at bounding box center [130, 500] width 46 height 17
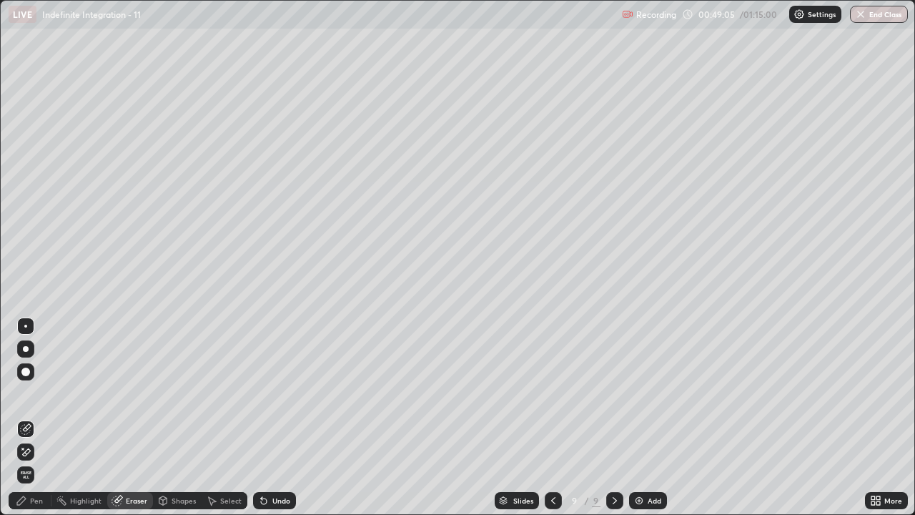
click at [34, 418] on div "Pen" at bounding box center [36, 500] width 13 height 7
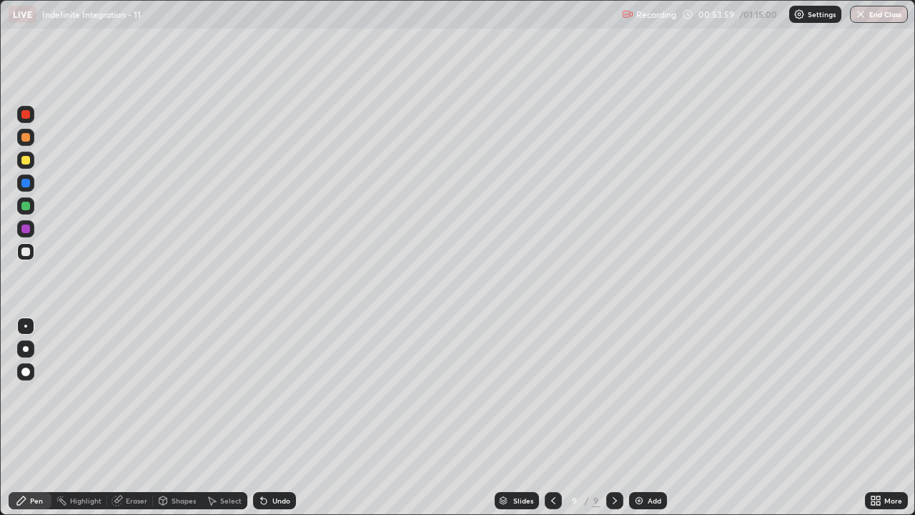
click at [132, 418] on div "Eraser" at bounding box center [136, 500] width 21 height 7
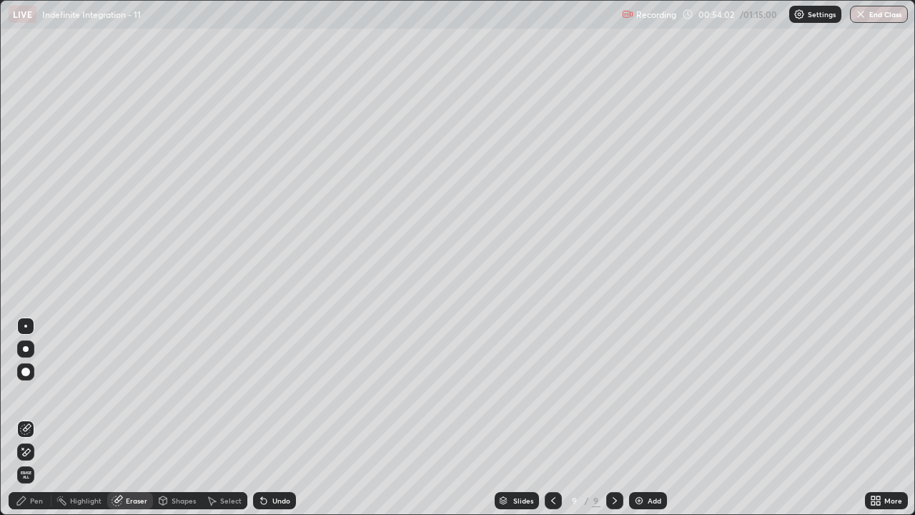
click at [36, 418] on div "Pen" at bounding box center [36, 500] width 13 height 7
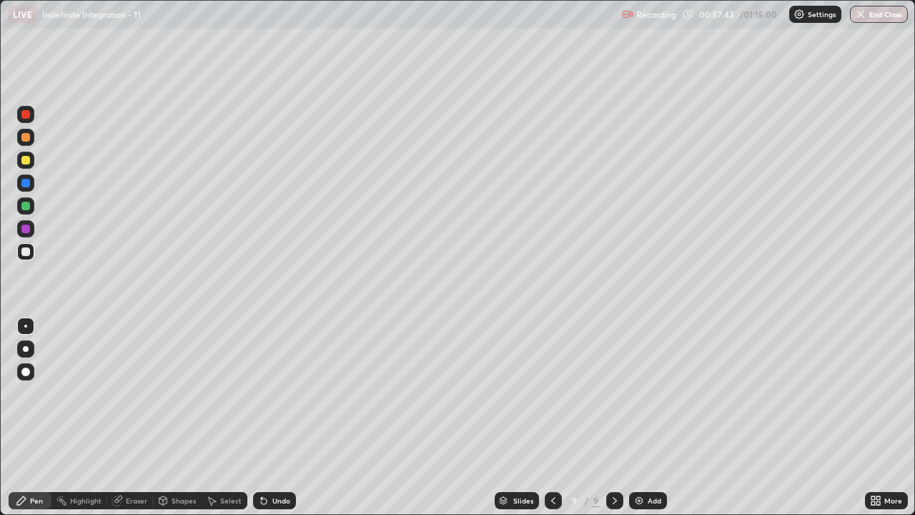
click at [278, 418] on div "Undo" at bounding box center [274, 500] width 43 height 17
click at [277, 418] on div "Undo" at bounding box center [281, 500] width 18 height 7
click at [274, 418] on div "Undo" at bounding box center [281, 500] width 18 height 7
click at [276, 418] on div "Undo" at bounding box center [281, 500] width 18 height 7
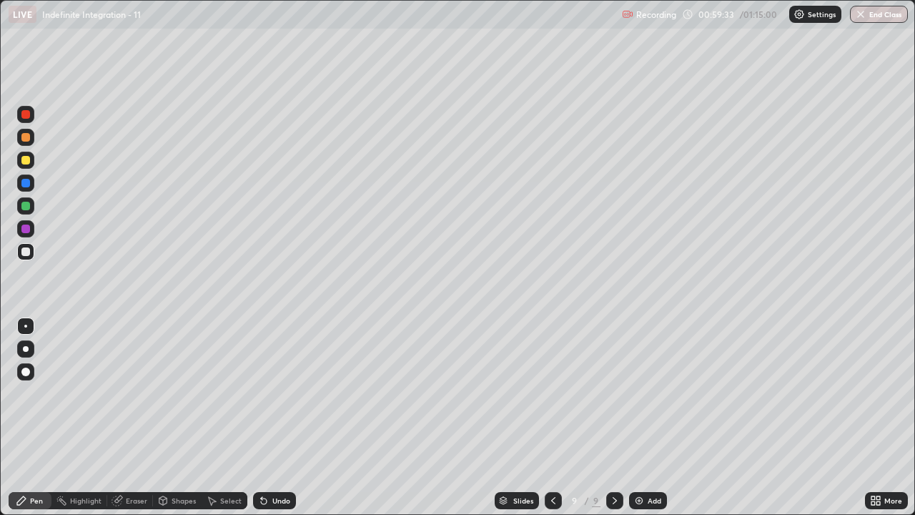
click at [230, 418] on div "Select" at bounding box center [230, 500] width 21 height 7
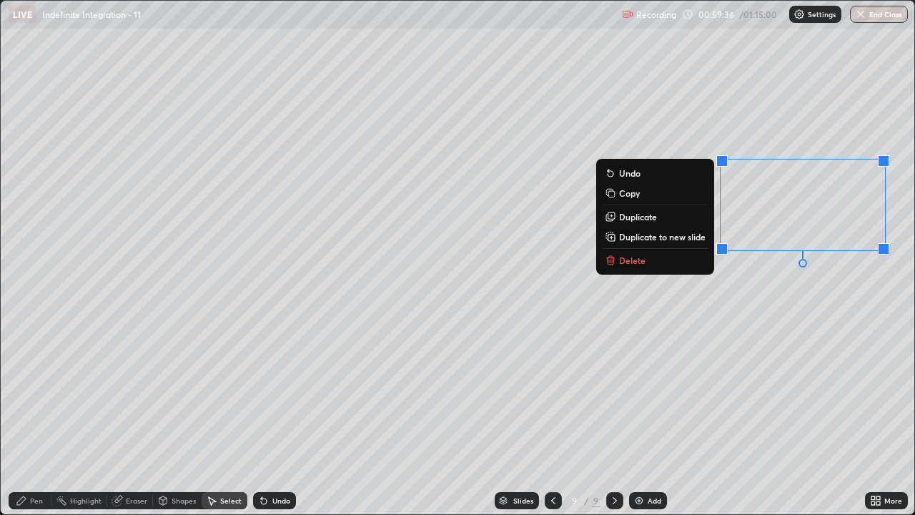
click at [636, 258] on p "Delete" at bounding box center [632, 260] width 26 height 11
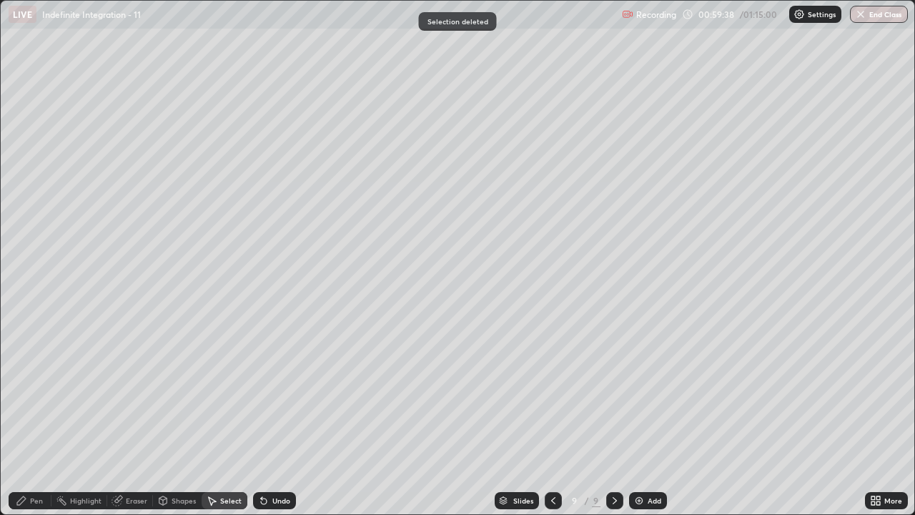
click at [34, 418] on div "Pen" at bounding box center [36, 500] width 13 height 7
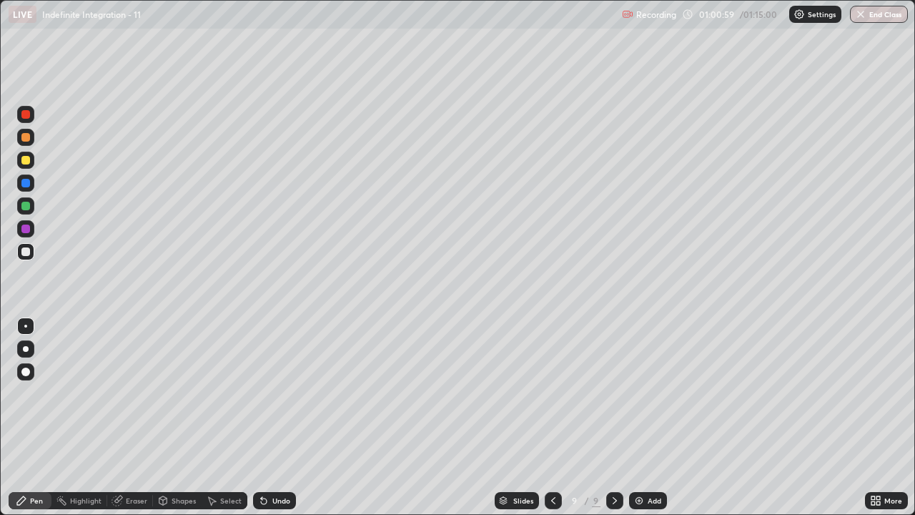
click at [282, 418] on div "Undo" at bounding box center [281, 500] width 18 height 7
click at [281, 418] on div "Undo" at bounding box center [281, 500] width 18 height 7
click at [280, 418] on div "Undo" at bounding box center [281, 500] width 18 height 7
click at [280, 418] on div "Undo" at bounding box center [274, 500] width 43 height 17
click at [281, 418] on div "Undo" at bounding box center [281, 500] width 18 height 7
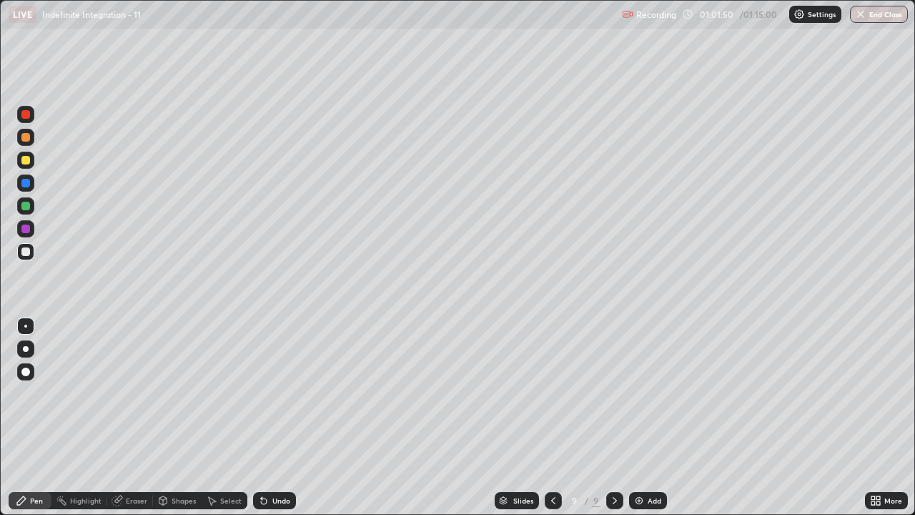
click at [280, 418] on div "Undo" at bounding box center [281, 500] width 18 height 7
click at [641, 418] on img at bounding box center [639, 500] width 11 height 11
click at [229, 418] on div "Select" at bounding box center [230, 500] width 21 height 7
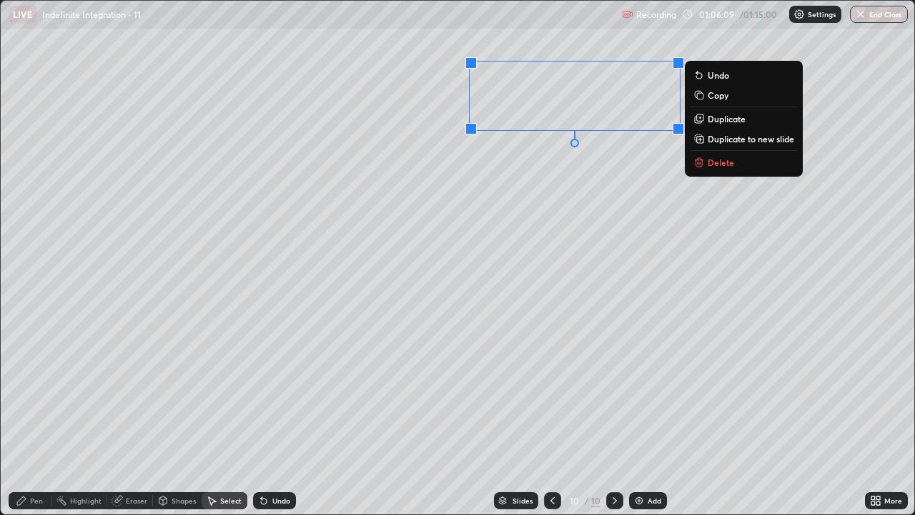
click at [446, 253] on div "0 ° Undo Copy Duplicate Duplicate to new slide Delete" at bounding box center [458, 257] width 914 height 513
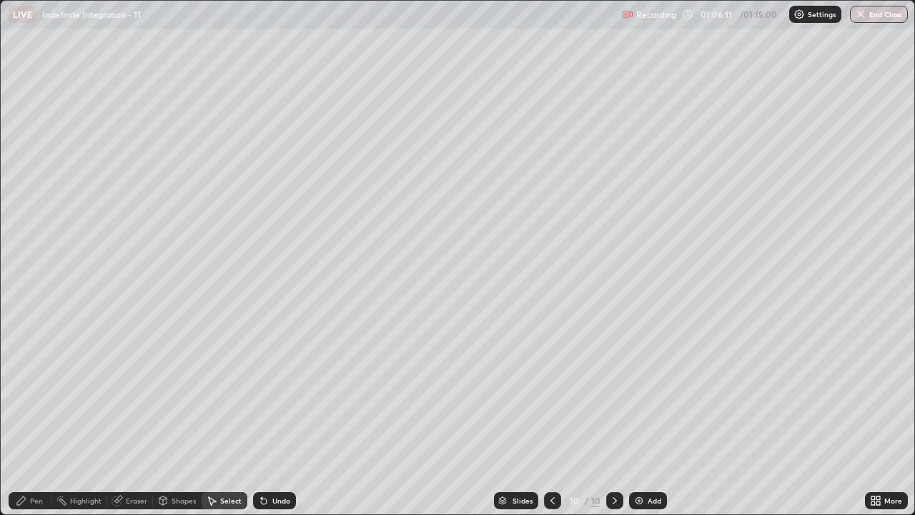
click at [32, 418] on div "Pen" at bounding box center [36, 500] width 13 height 7
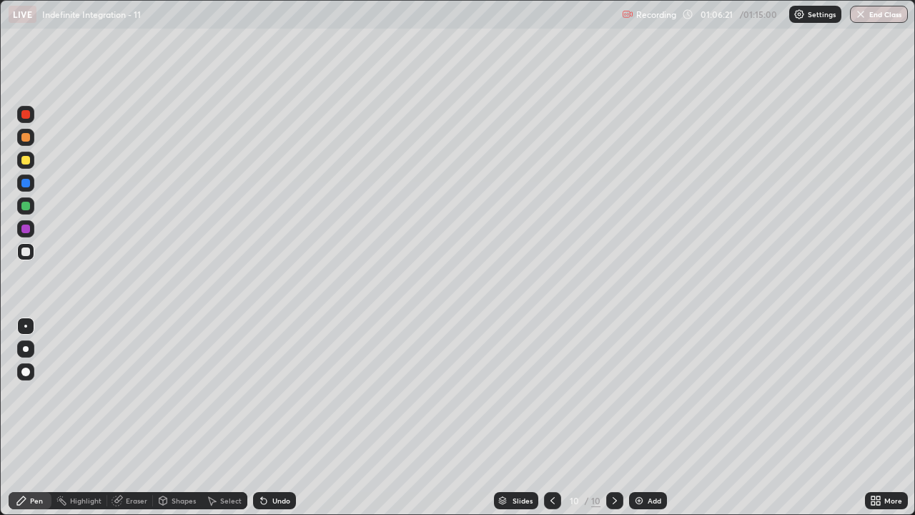
click at [272, 418] on div "Undo" at bounding box center [281, 500] width 18 height 7
click at [290, 418] on div "Undo" at bounding box center [274, 500] width 43 height 17
click at [277, 418] on div "Undo" at bounding box center [281, 500] width 18 height 7
click at [278, 418] on div "Undo" at bounding box center [281, 500] width 18 height 7
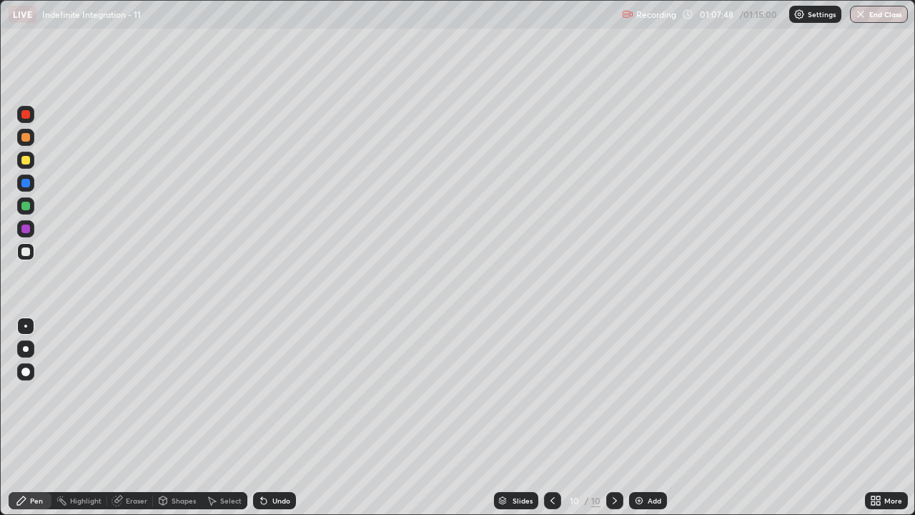
click at [277, 418] on div "Undo" at bounding box center [281, 500] width 18 height 7
click at [275, 418] on div "Undo" at bounding box center [281, 500] width 18 height 7
click at [280, 418] on div "Undo" at bounding box center [281, 500] width 18 height 7
click at [285, 418] on div "Undo" at bounding box center [281, 500] width 18 height 7
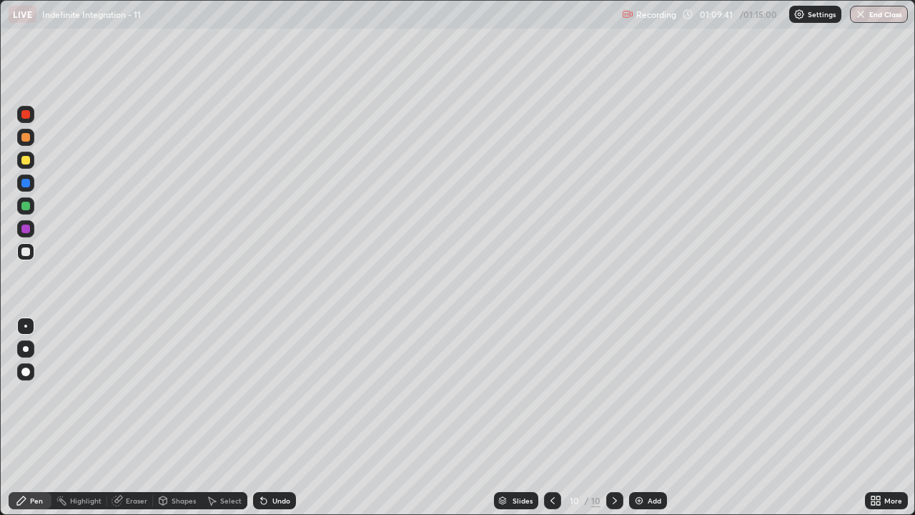
click at [229, 418] on div "Select" at bounding box center [230, 500] width 21 height 7
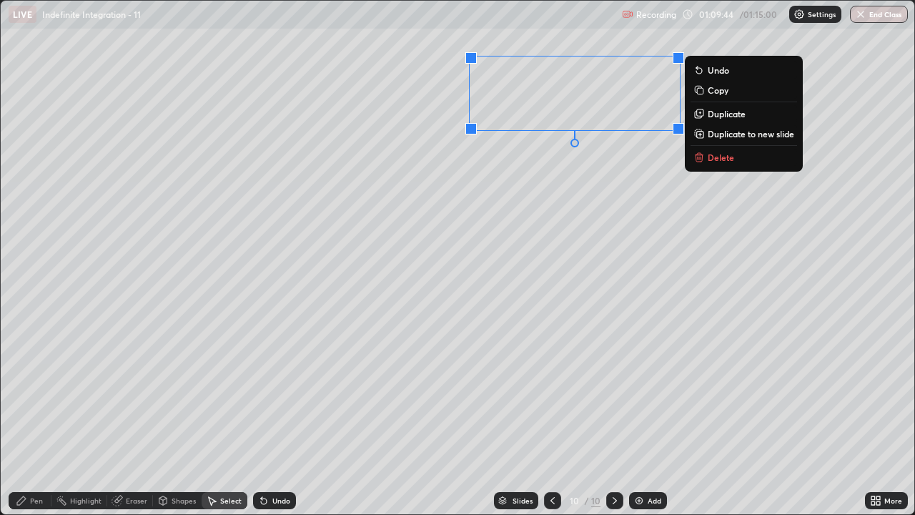
click at [729, 137] on p "Duplicate to new slide" at bounding box center [751, 133] width 87 height 11
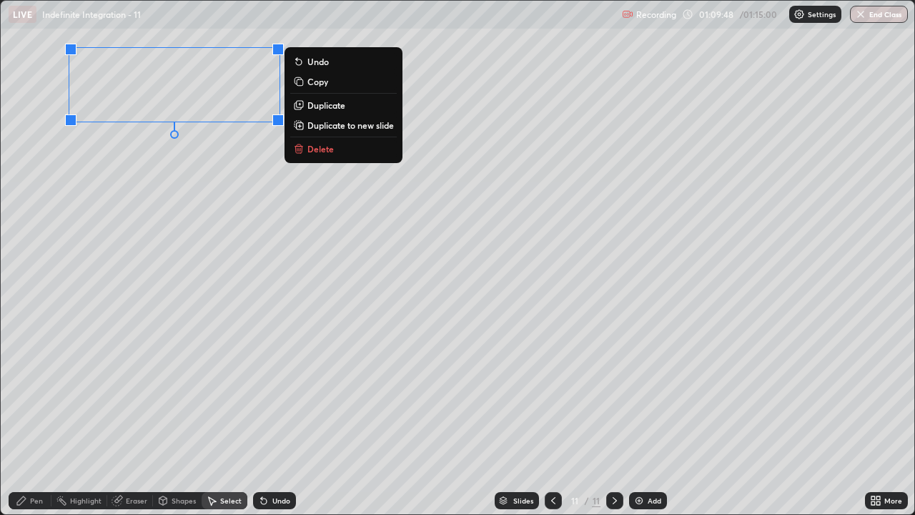
click at [31, 418] on div "Pen" at bounding box center [36, 500] width 13 height 7
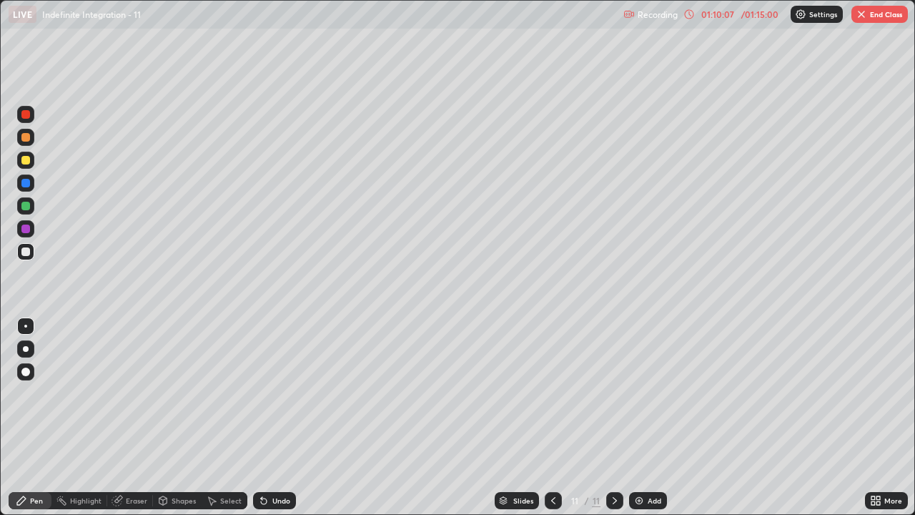
click at [275, 418] on div "Undo" at bounding box center [281, 500] width 18 height 7
click at [26, 160] on div at bounding box center [25, 160] width 9 height 9
click at [26, 373] on div at bounding box center [25, 372] width 9 height 9
click at [873, 418] on icon at bounding box center [874, 503] width 4 height 4
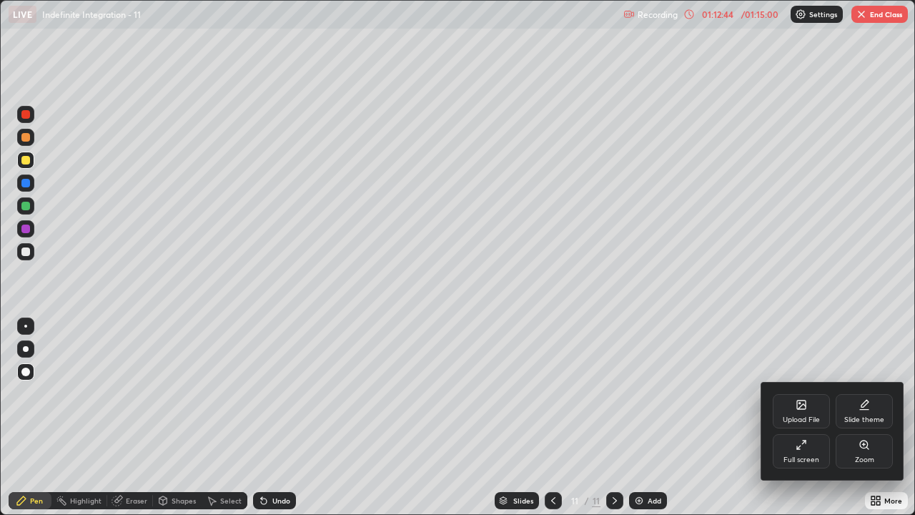
click at [806, 418] on div "Full screen" at bounding box center [801, 451] width 57 height 34
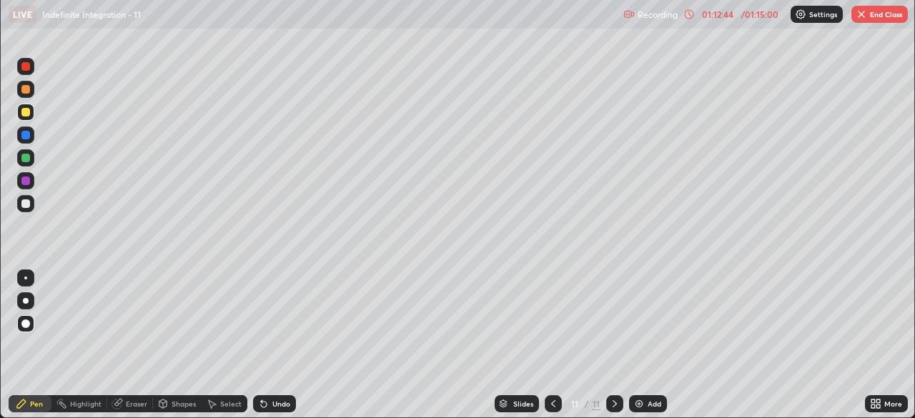
scroll to position [71095, 70598]
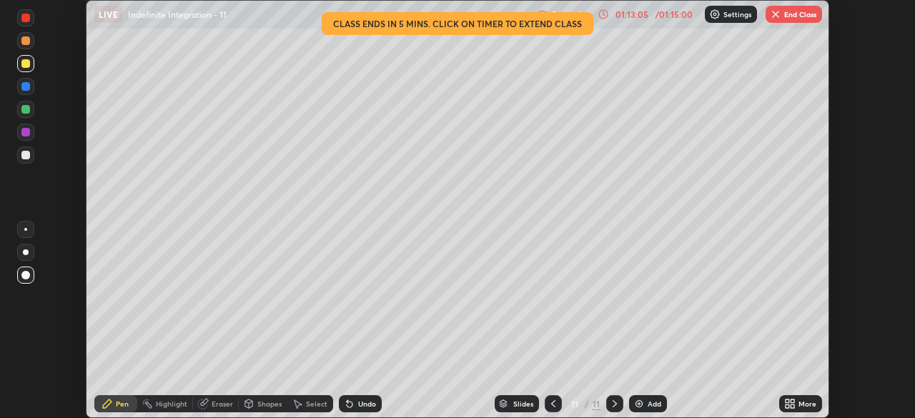
scroll to position [418, 915]
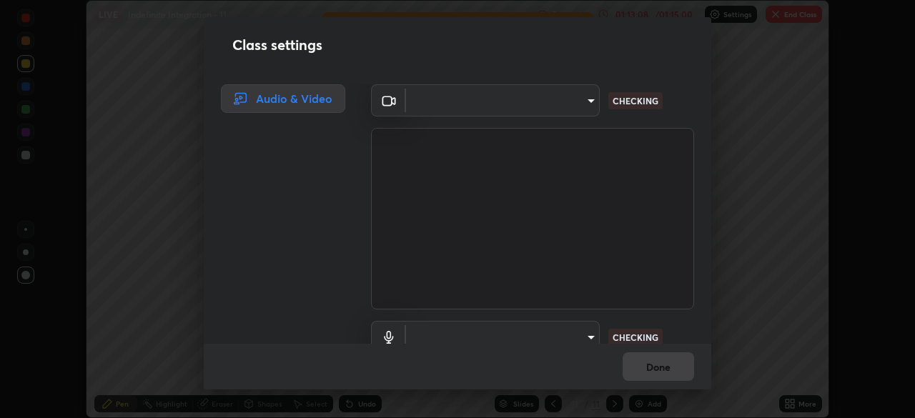
type input "5b0ce39d11be3a435715daab6ad7fa25508616855f5d18a60cdf0faa8df0ce2b"
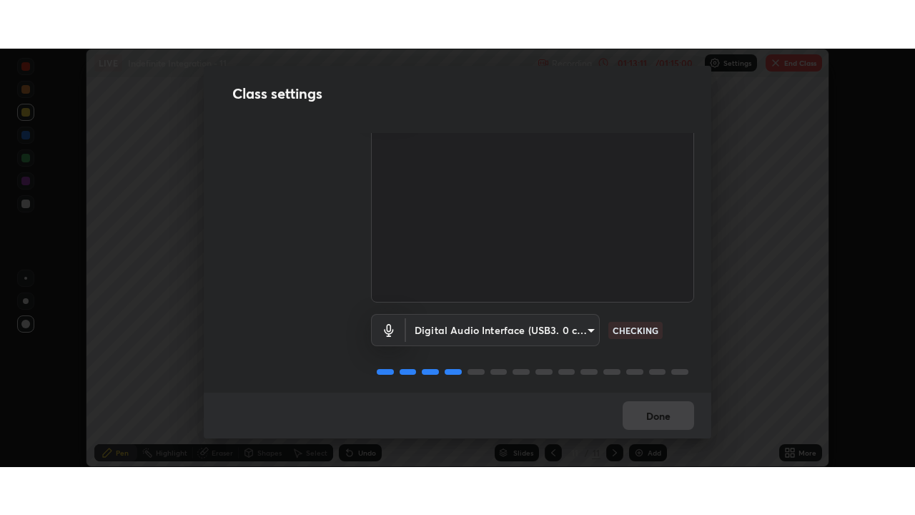
scroll to position [65, 0]
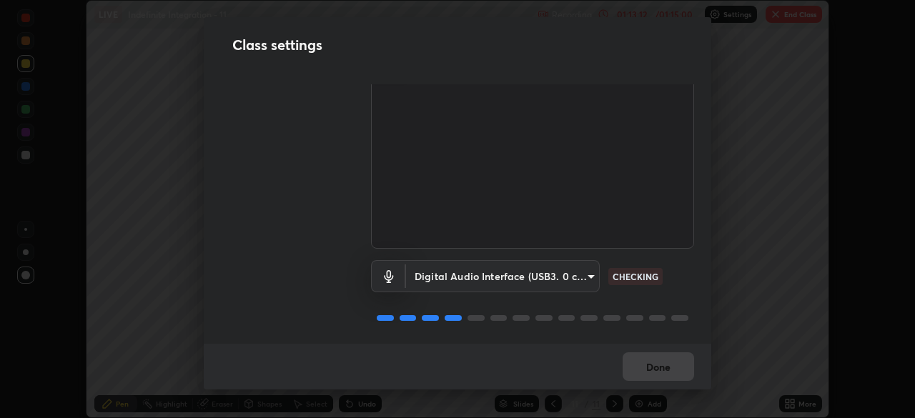
click at [574, 277] on body "Erase all LIVE Indefinite Integration - 11 Recording 01:13:12 / 01:15:00 Settin…" at bounding box center [457, 209] width 915 height 418
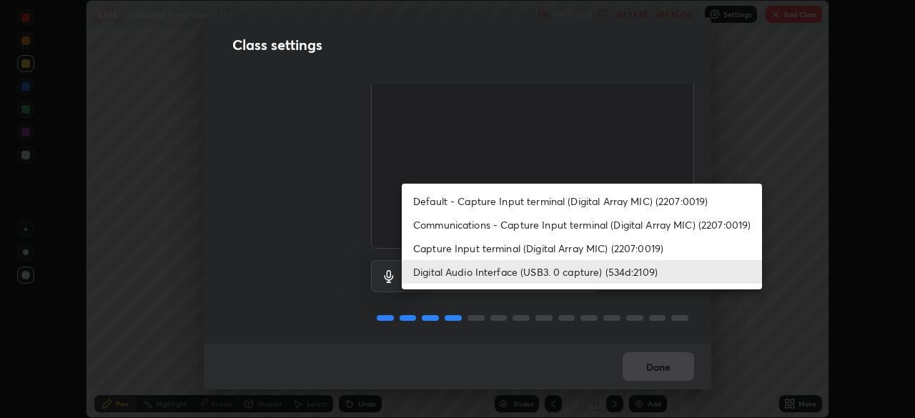
click at [581, 249] on li "Capture Input terminal (Digital Array MIC) (2207:0019)" at bounding box center [582, 249] width 360 height 24
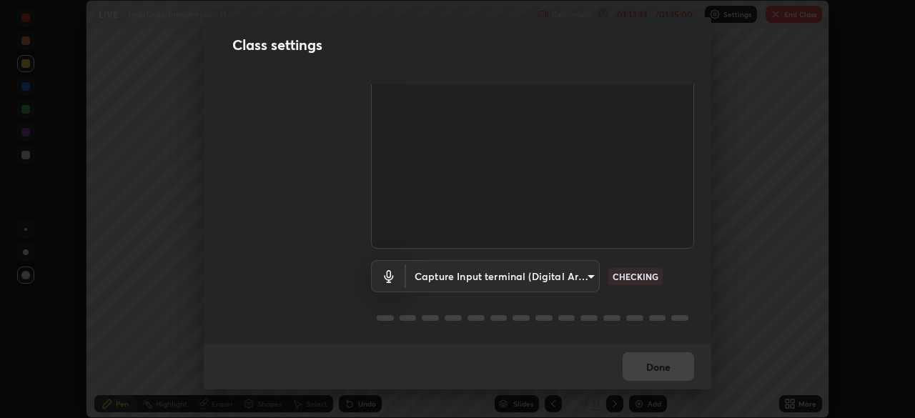
click at [571, 272] on body "Erase all LIVE Indefinite Integration - 11 Recording 01:13:13 / 01:15:00 Settin…" at bounding box center [457, 209] width 915 height 418
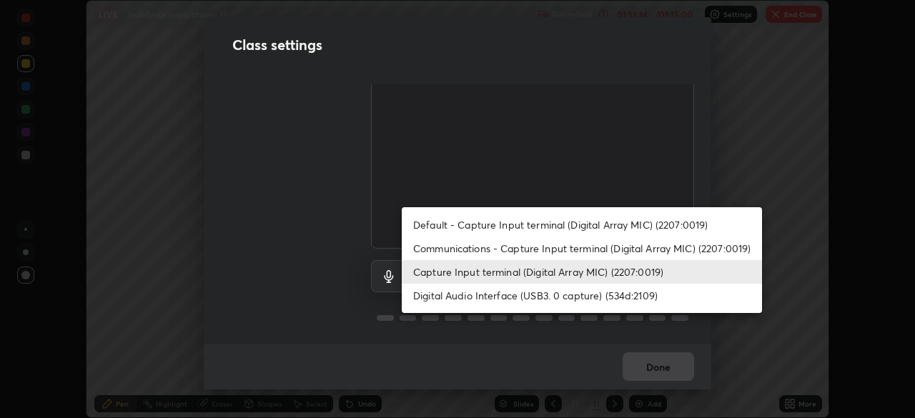
click at [564, 300] on li "Digital Audio Interface (USB3. 0 capture) (534d:2109)" at bounding box center [582, 296] width 360 height 24
type input "a1042adff76ea4b5505a52ff3a0232de4086f7e529f4609d60403d5288817579"
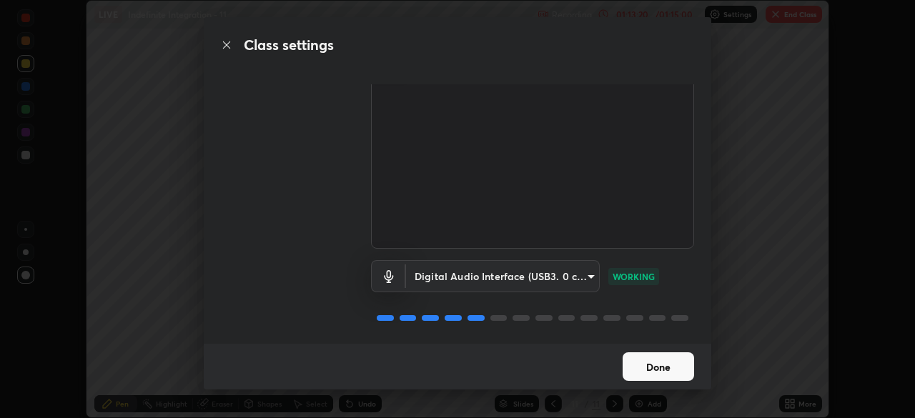
click at [668, 365] on button "Done" at bounding box center [659, 367] width 72 height 29
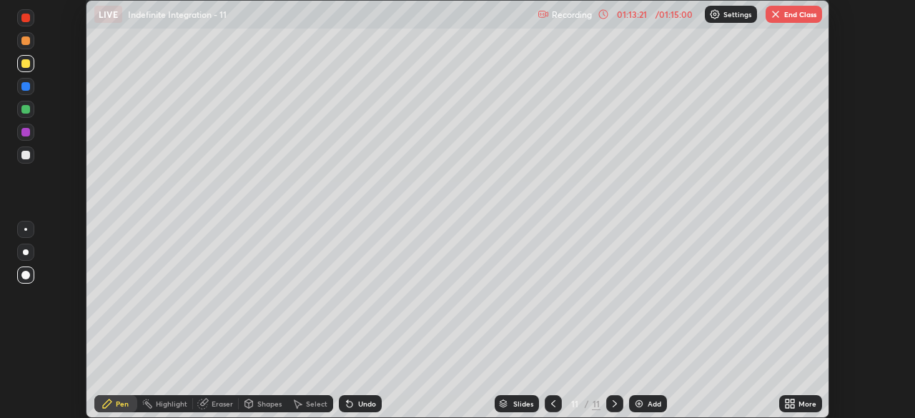
click at [787, 401] on icon at bounding box center [788, 402] width 4 height 4
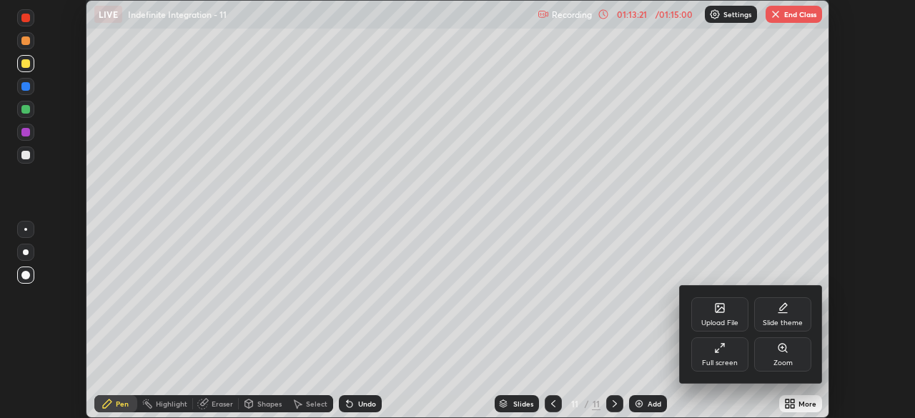
click at [725, 354] on div "Full screen" at bounding box center [720, 355] width 57 height 34
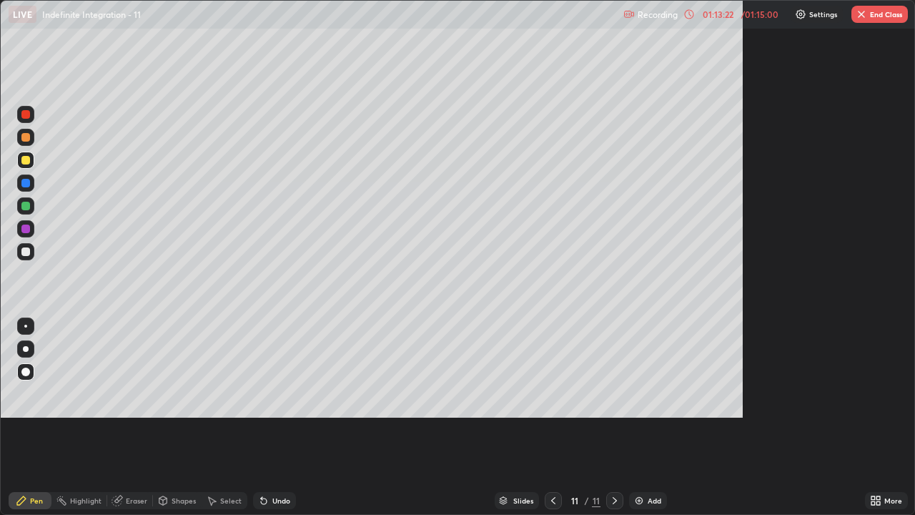
scroll to position [515, 915]
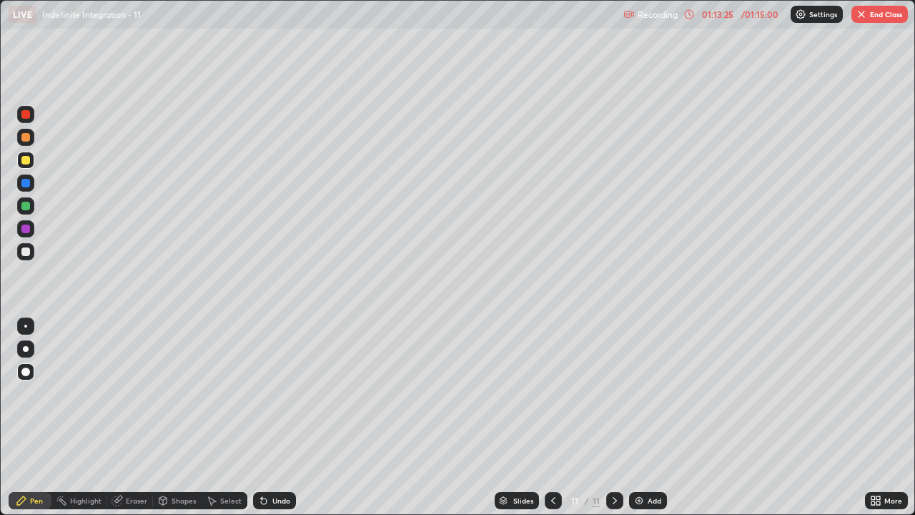
click at [29, 250] on div at bounding box center [25, 251] width 9 height 9
click at [26, 326] on div at bounding box center [25, 326] width 3 height 3
click at [263, 418] on icon at bounding box center [264, 501] width 6 height 6
click at [267, 418] on icon at bounding box center [263, 500] width 11 height 11
click at [268, 418] on div "Undo" at bounding box center [274, 500] width 43 height 17
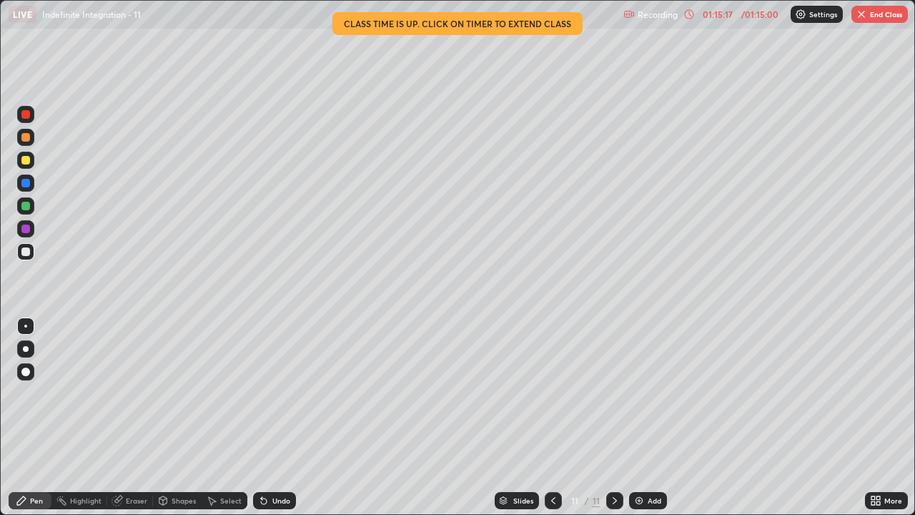
click at [228, 418] on div "Select" at bounding box center [230, 500] width 21 height 7
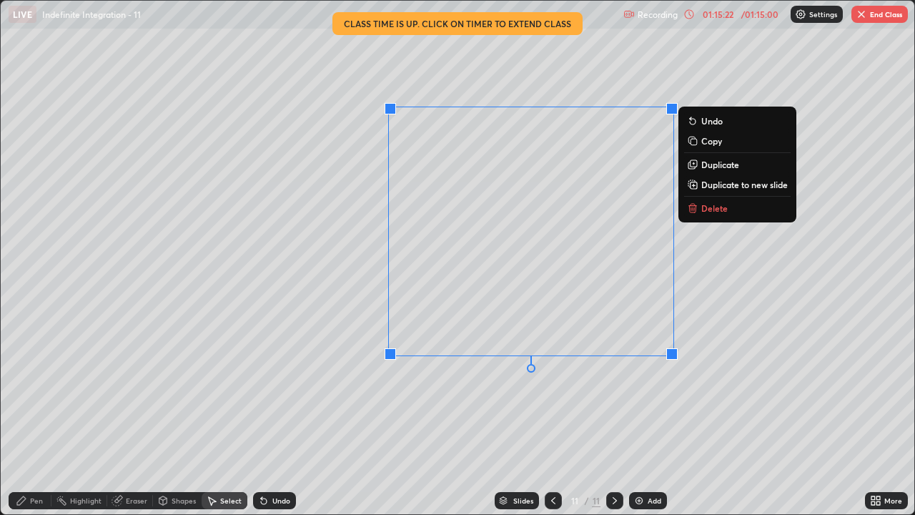
click at [712, 207] on p "Delete" at bounding box center [715, 207] width 26 height 11
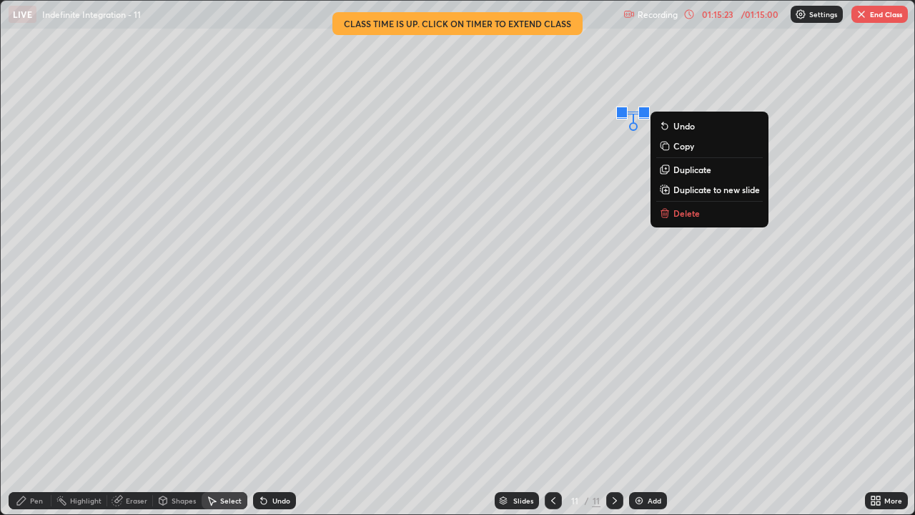
click at [676, 213] on p "Delete" at bounding box center [687, 212] width 26 height 11
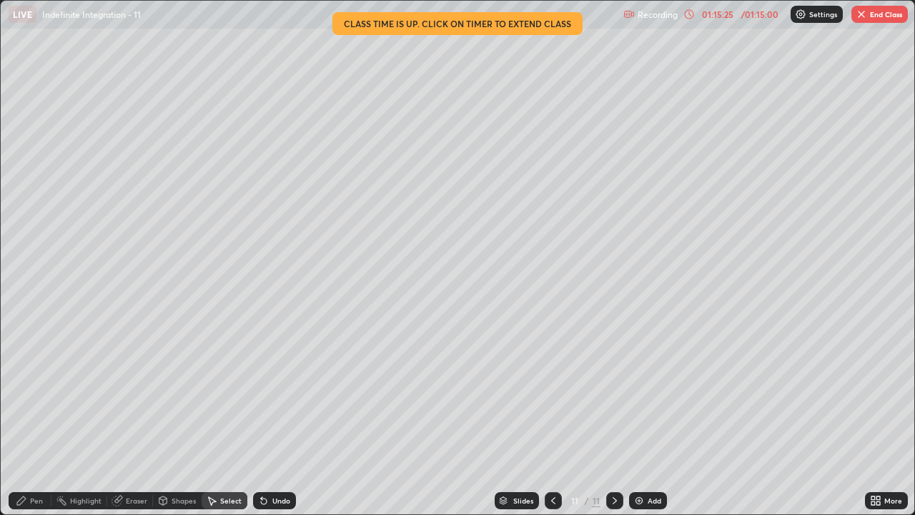
click at [34, 418] on div "Pen" at bounding box center [36, 500] width 13 height 7
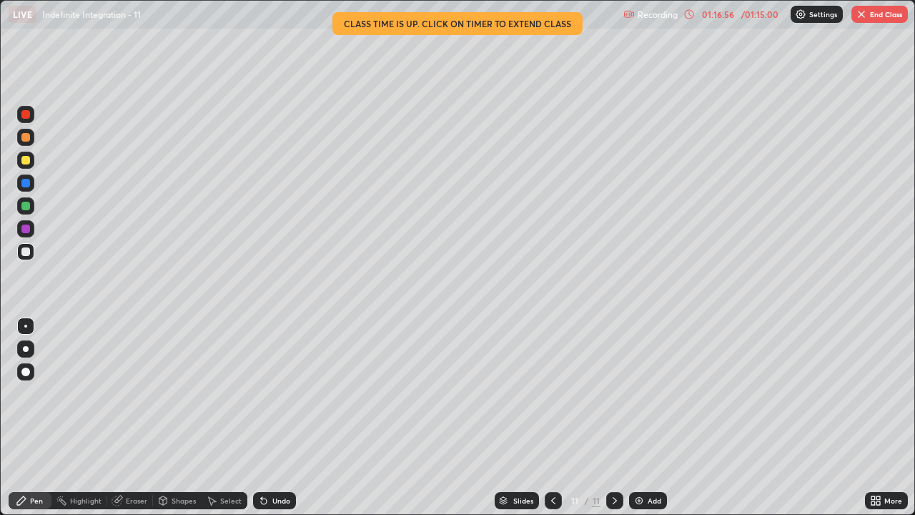
click at [280, 418] on div "Undo" at bounding box center [281, 500] width 18 height 7
click at [277, 418] on div "Undo" at bounding box center [281, 500] width 18 height 7
click at [279, 418] on div "Undo" at bounding box center [281, 500] width 18 height 7
click at [281, 418] on div "Undo" at bounding box center [281, 500] width 18 height 7
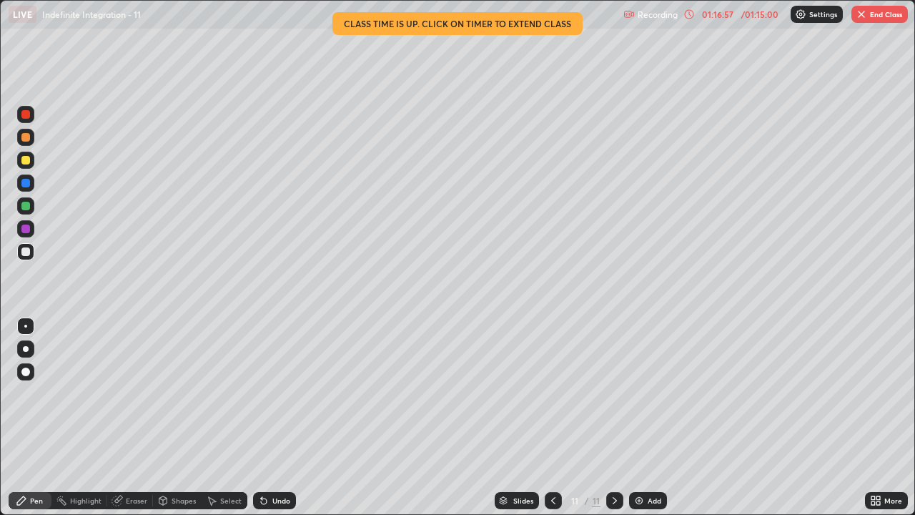
click at [280, 418] on div "Undo" at bounding box center [281, 500] width 18 height 7
click at [277, 418] on div "Undo" at bounding box center [281, 500] width 18 height 7
click at [132, 418] on div "Eraser" at bounding box center [136, 500] width 21 height 7
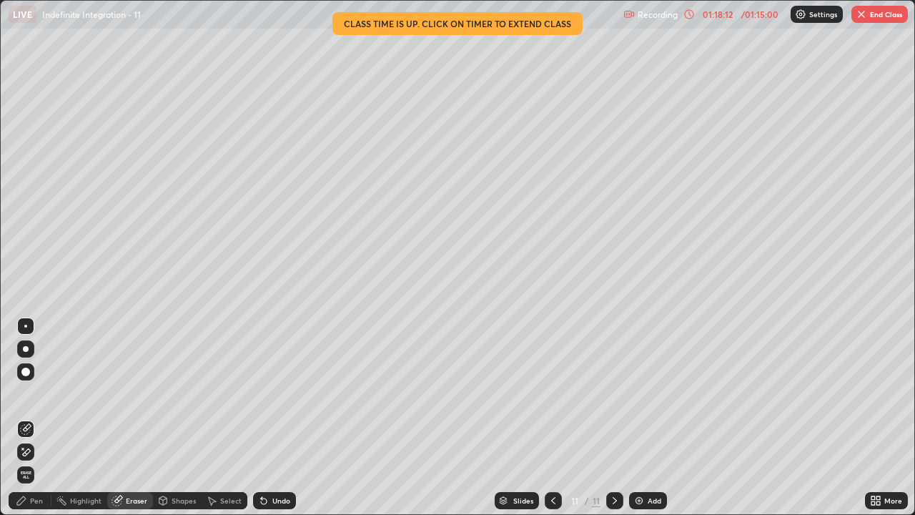
click at [34, 418] on div "Pen" at bounding box center [36, 500] width 13 height 7
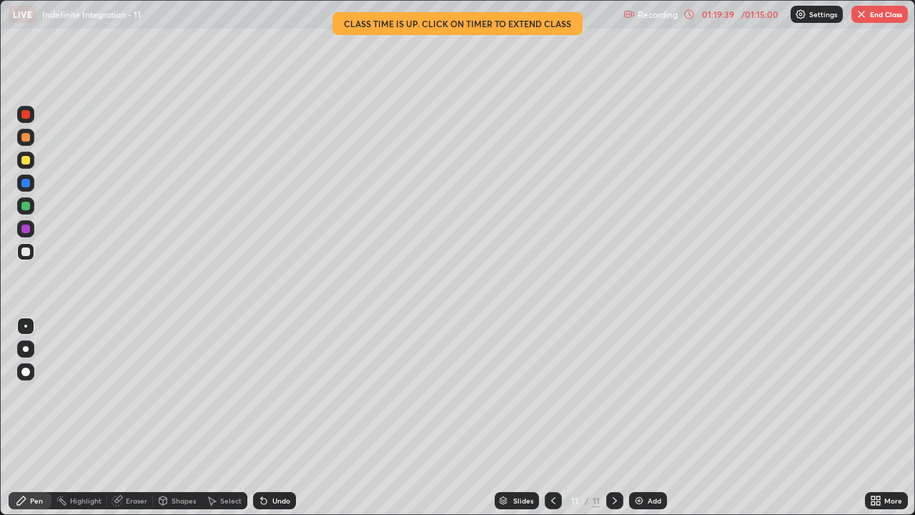
click at [870, 16] on button "End Class" at bounding box center [880, 14] width 56 height 17
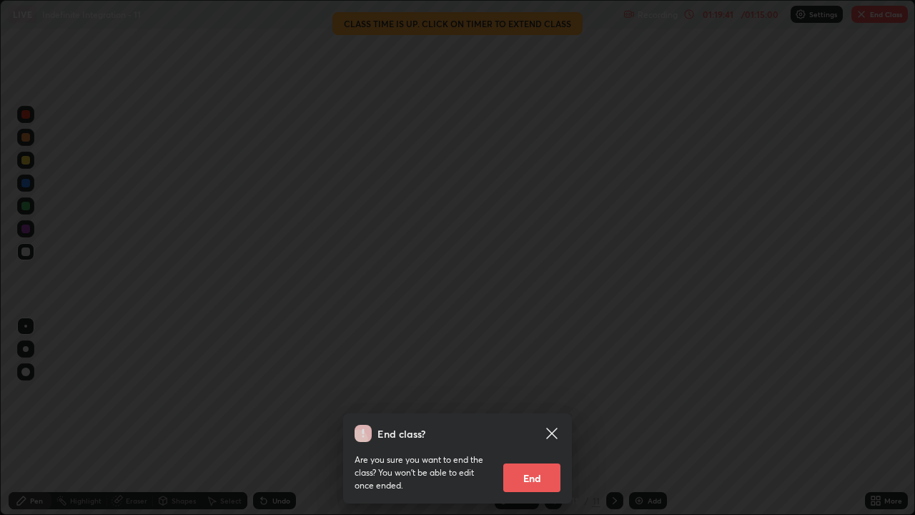
click at [542, 418] on button "End" at bounding box center [531, 477] width 57 height 29
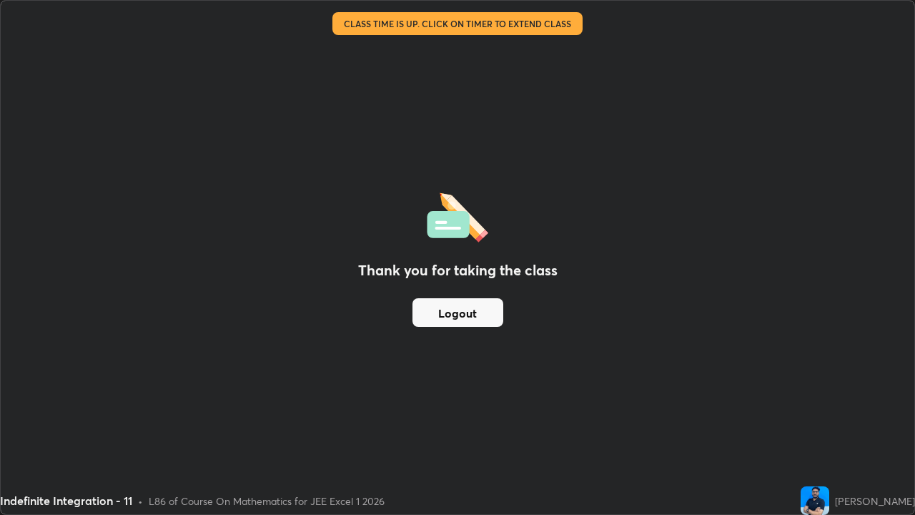
click at [448, 310] on button "Logout" at bounding box center [458, 312] width 91 height 29
